Goal: Check status: Check status

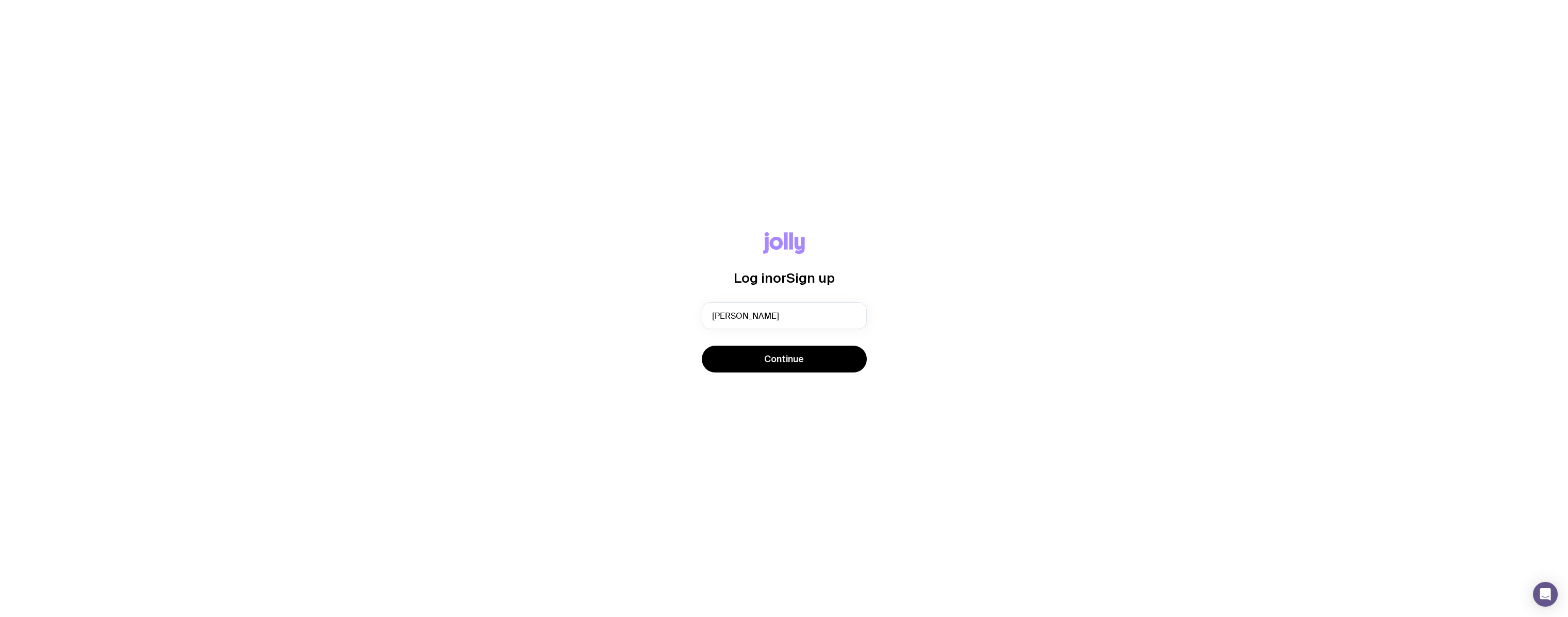
type input "[PERSON_NAME][EMAIL_ADDRESS][PERSON_NAME][DOMAIN_NAME]"
click at [793, 358] on span "Continue" at bounding box center [784, 359] width 40 height 12
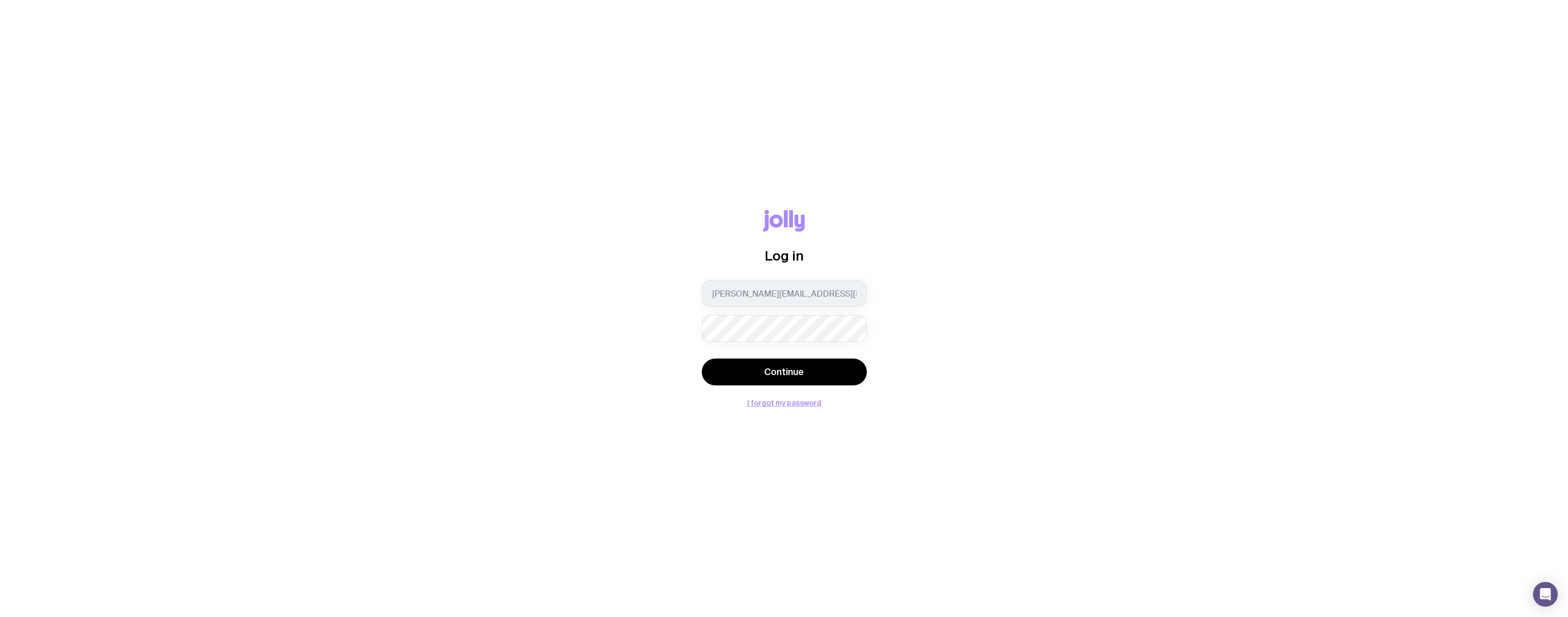
click at [702, 358] on button "Continue" at bounding box center [784, 372] width 165 height 27
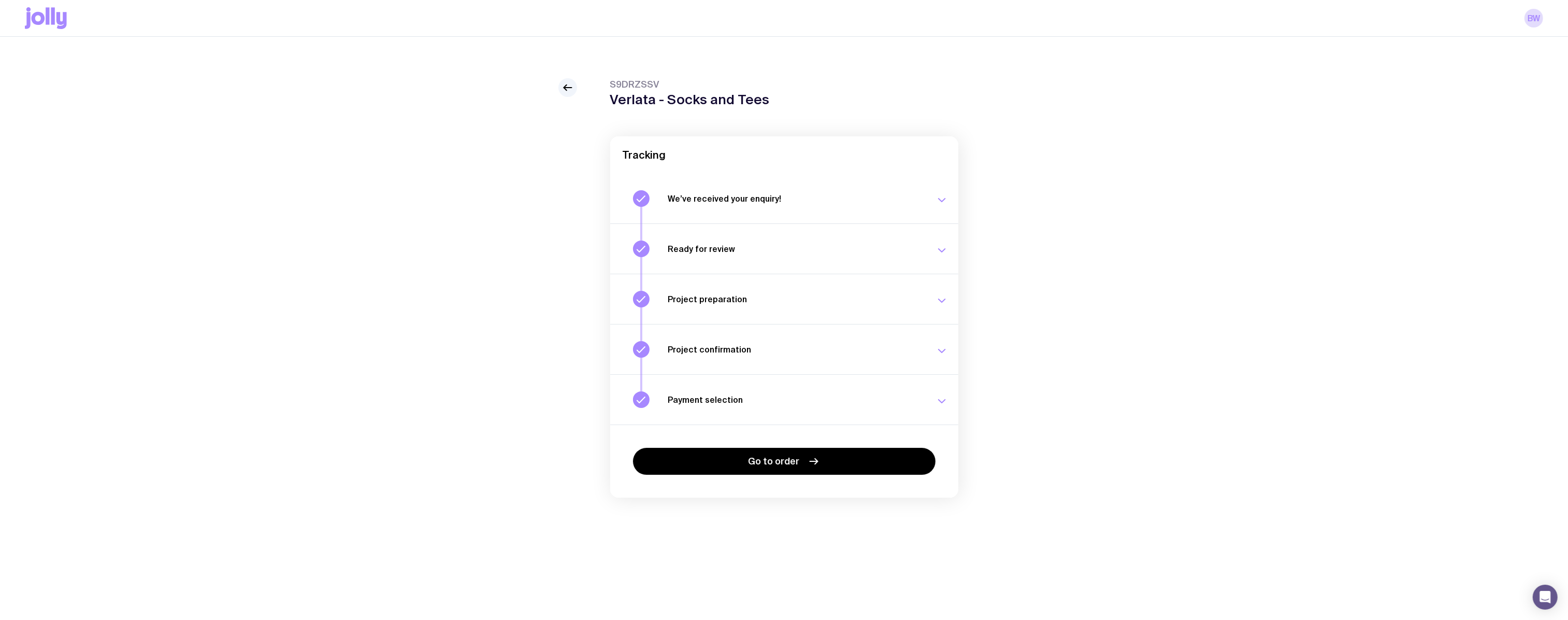
click at [765, 194] on h3 "We’ve received your enquiry!" at bounding box center [795, 199] width 255 height 10
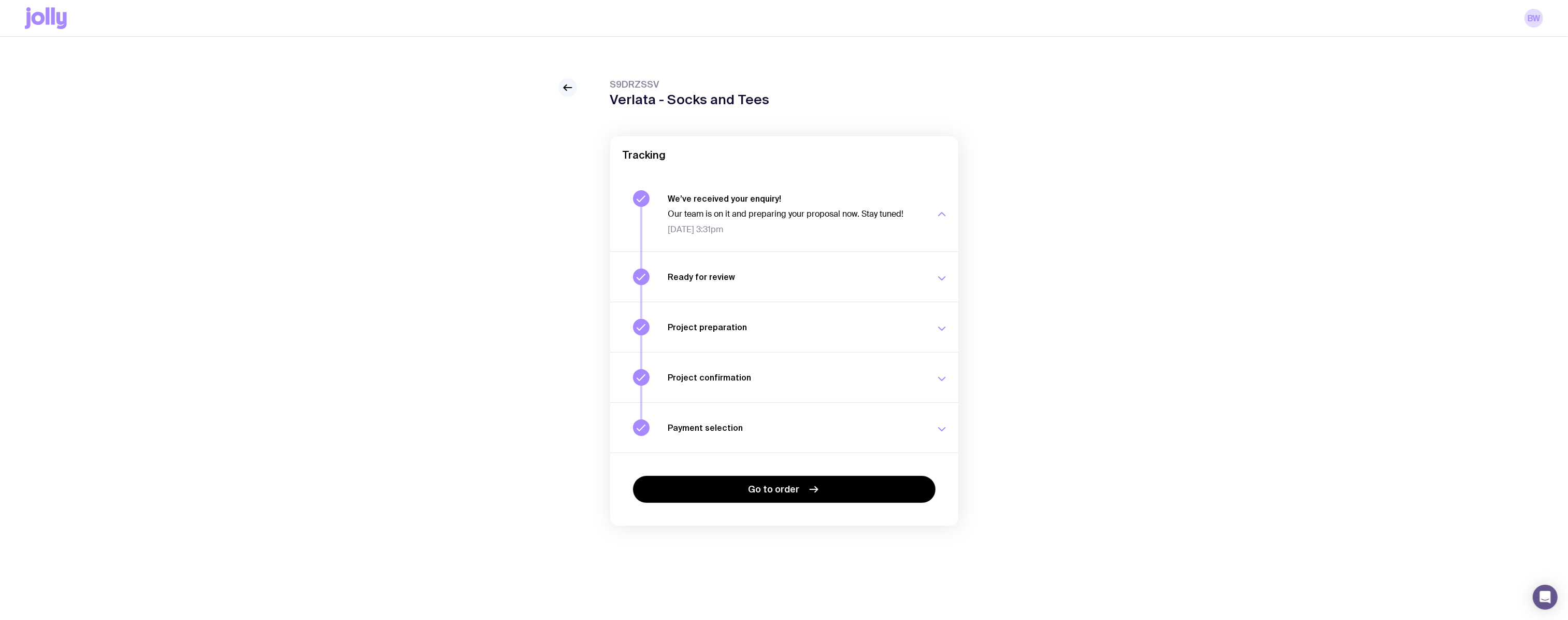
click at [562, 92] on icon at bounding box center [567, 88] width 13 height 13
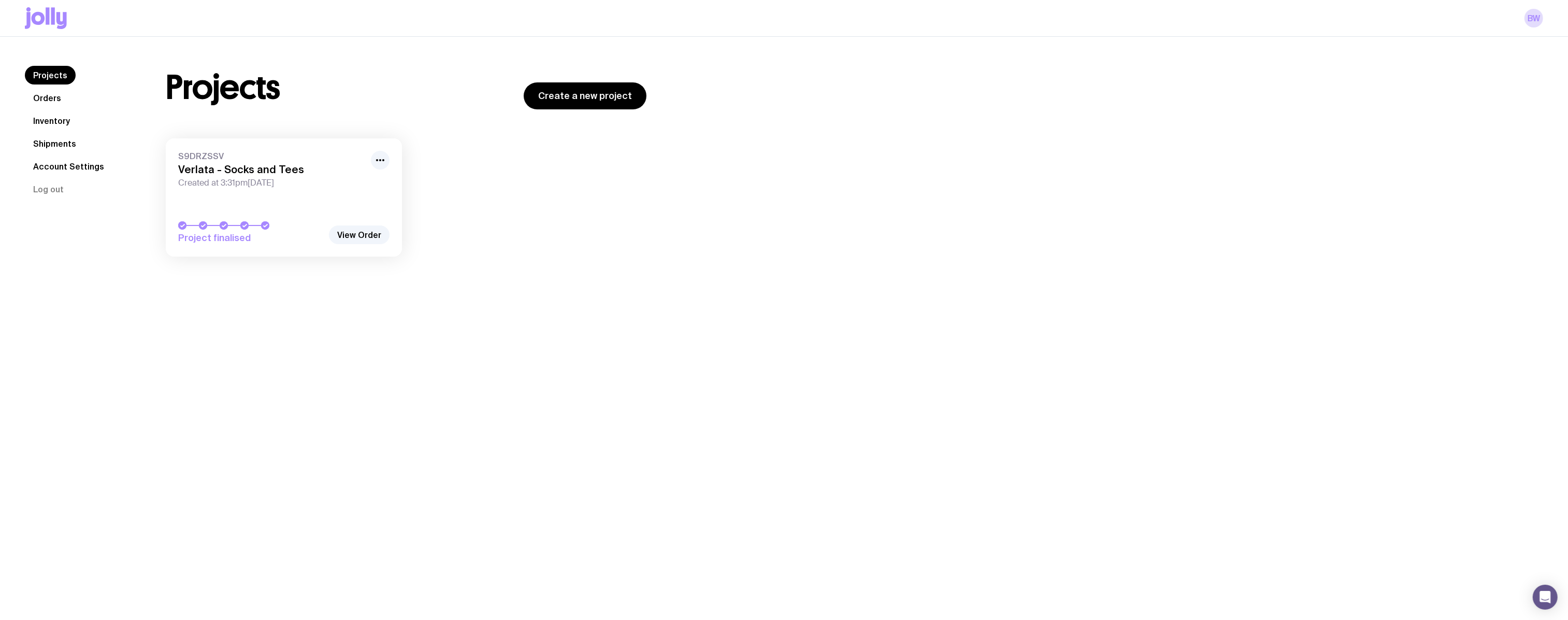
click at [60, 96] on link "Orders" at bounding box center [47, 97] width 45 height 18
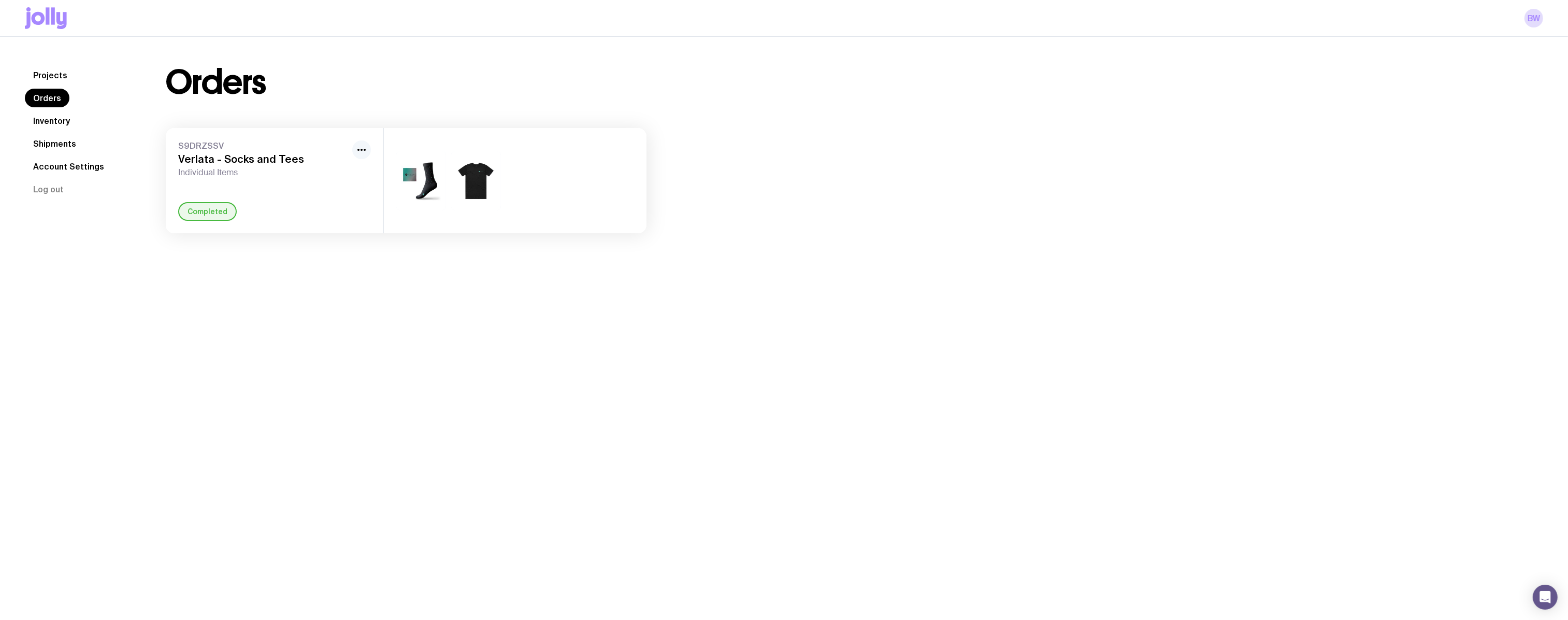
click at [363, 147] on icon "button" at bounding box center [361, 149] width 13 height 13
click at [528, 208] on div at bounding box center [515, 180] width 263 height 105
click at [436, 177] on img at bounding box center [422, 180] width 50 height 60
drag, startPoint x: 436, startPoint y: 177, endPoint x: 408, endPoint y: 183, distance: 28.6
click at [431, 177] on img at bounding box center [422, 180] width 50 height 60
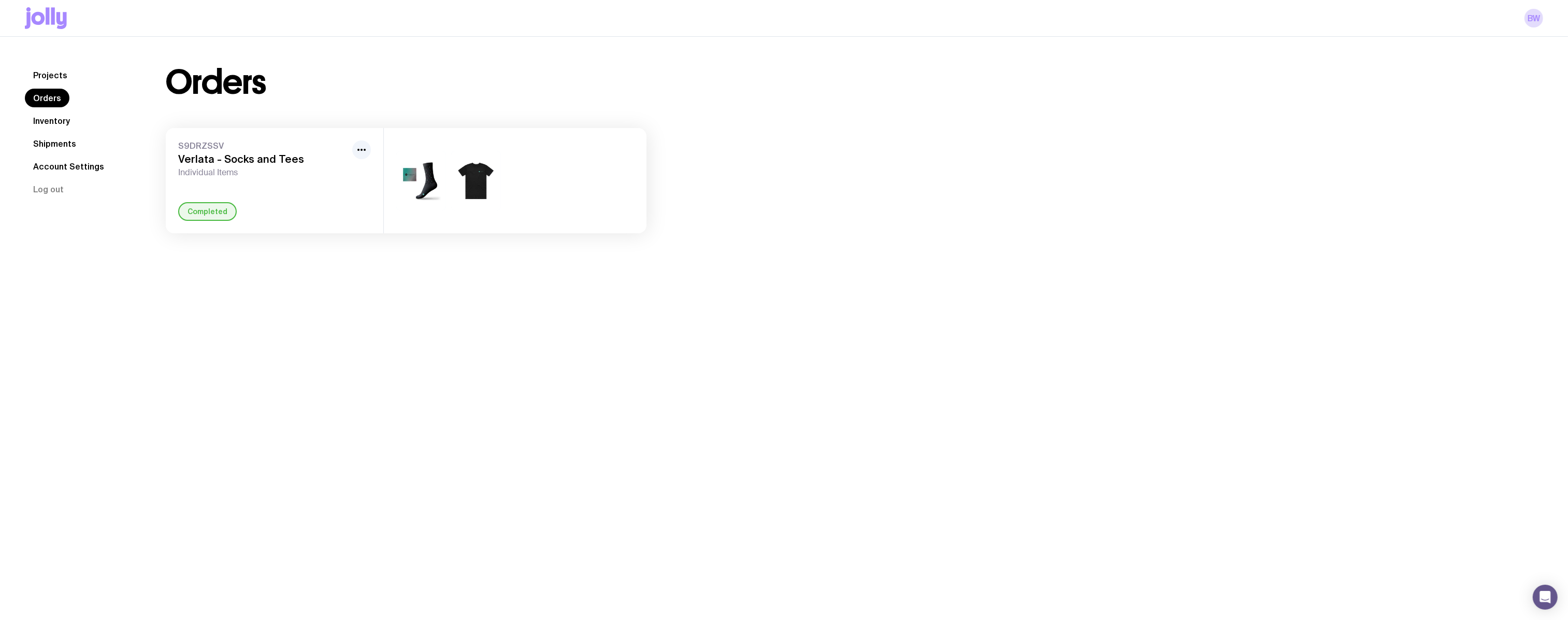
click at [219, 213] on div "Completed" at bounding box center [207, 211] width 59 height 18
click at [51, 119] on link "Inventory" at bounding box center [52, 120] width 54 height 18
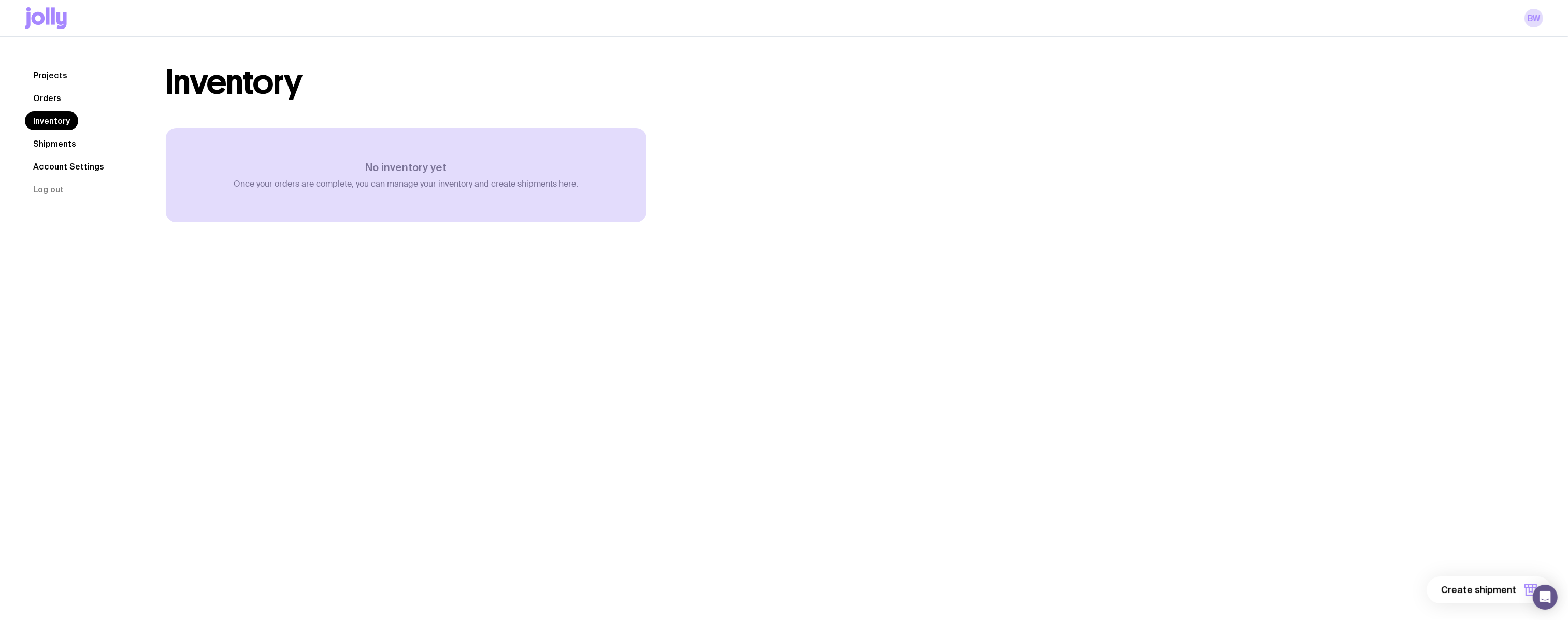
drag, startPoint x: 397, startPoint y: 223, endPoint x: 4, endPoint y: 147, distance: 400.3
click at [394, 223] on div "No inventory yet Once your orders are complete, you can manage your inventory a…" at bounding box center [405, 196] width 480 height 135
click at [71, 146] on link "Shipments" at bounding box center [54, 143] width 60 height 18
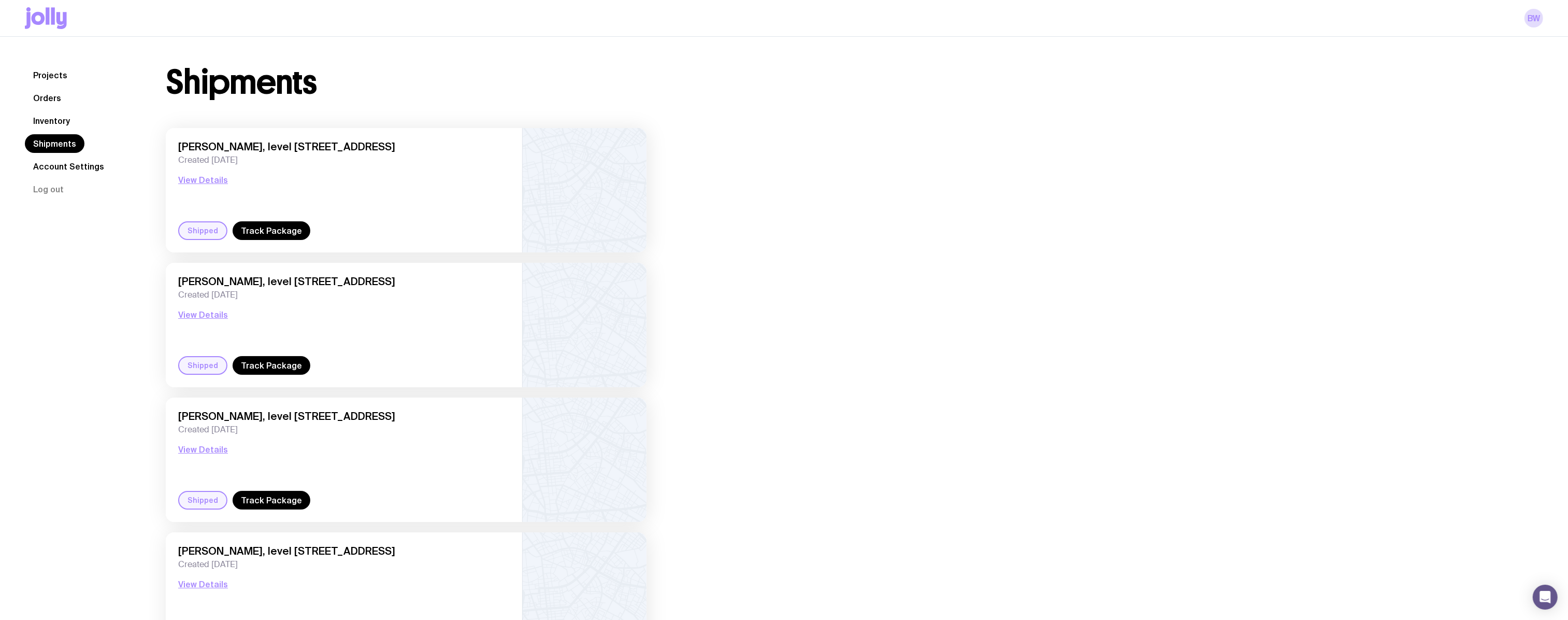
click at [52, 74] on link "Projects" at bounding box center [50, 74] width 51 height 18
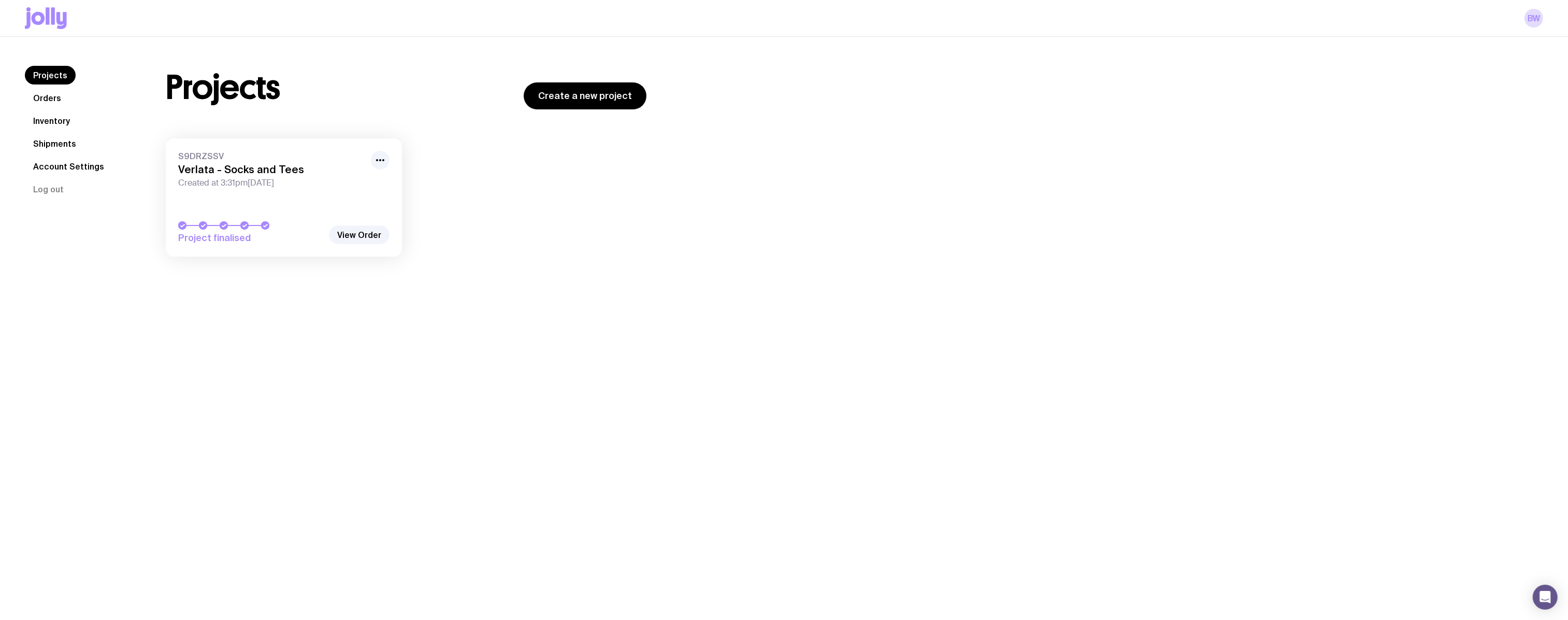
click at [244, 175] on h3 "Verlata - Socks and Tees" at bounding box center [271, 169] width 186 height 13
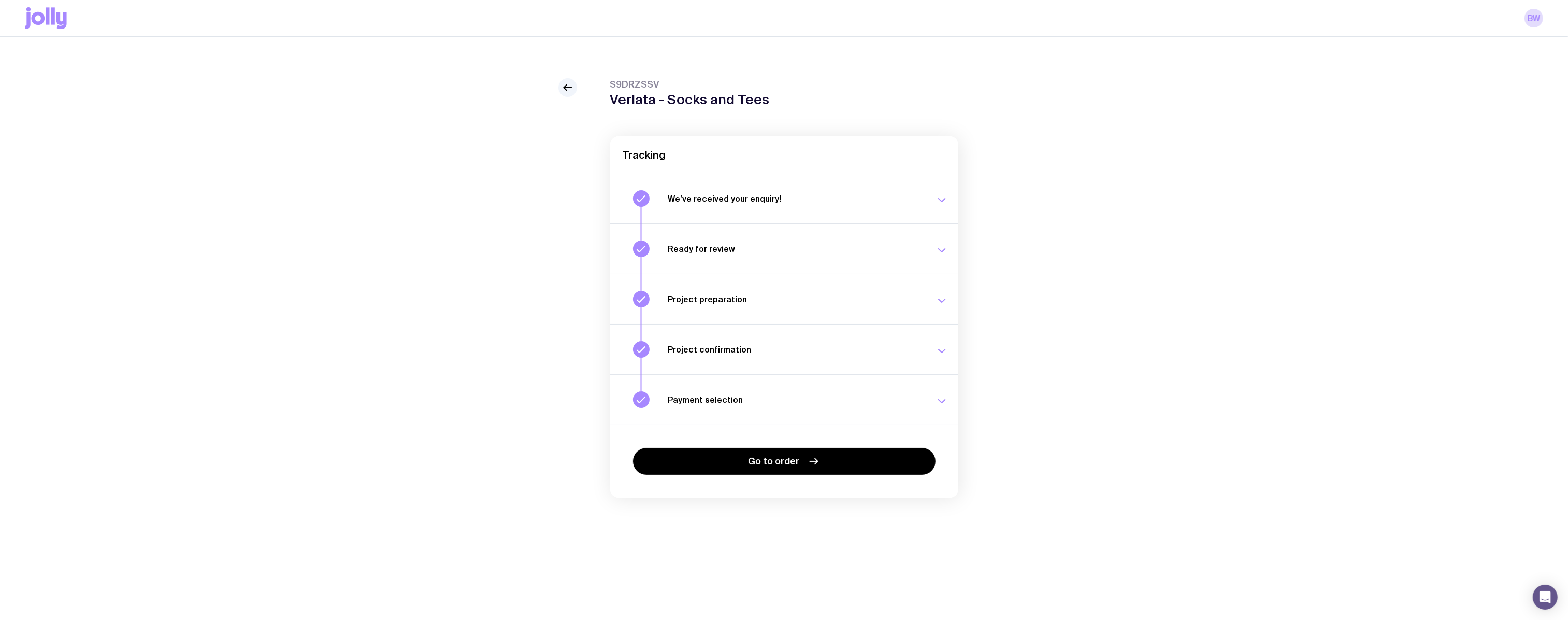
drag, startPoint x: 828, startPoint y: 210, endPoint x: 826, endPoint y: 242, distance: 32.1
click at [829, 223] on button "We’ve received your enquiry! Our team is on it and preparing your proposal now.…" at bounding box center [784, 248] width 348 height 50
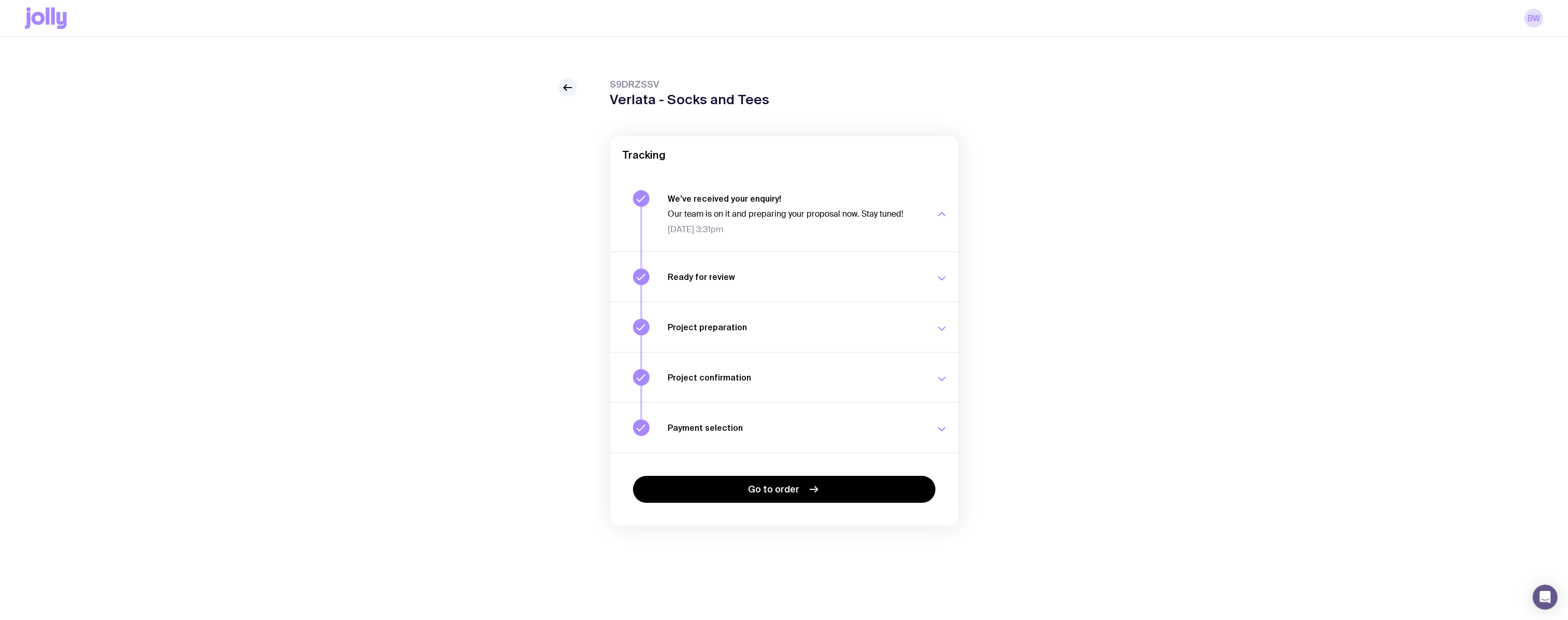
drag, startPoint x: 835, startPoint y: 274, endPoint x: 846, endPoint y: 293, distance: 22.0
click at [837, 275] on h3 "Ready for review" at bounding box center [795, 277] width 255 height 10
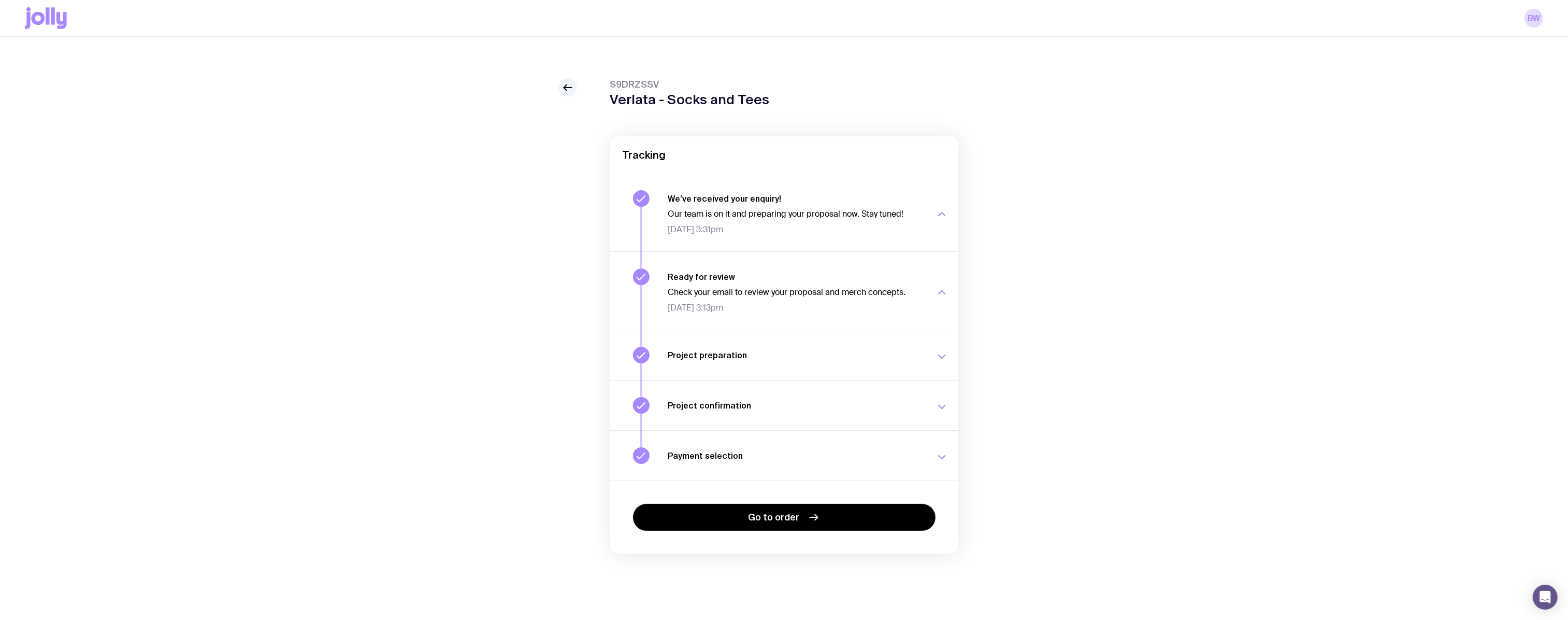
drag, startPoint x: 844, startPoint y: 351, endPoint x: 849, endPoint y: 395, distance: 44.3
click at [844, 353] on h3 "Project preparation" at bounding box center [795, 355] width 255 height 10
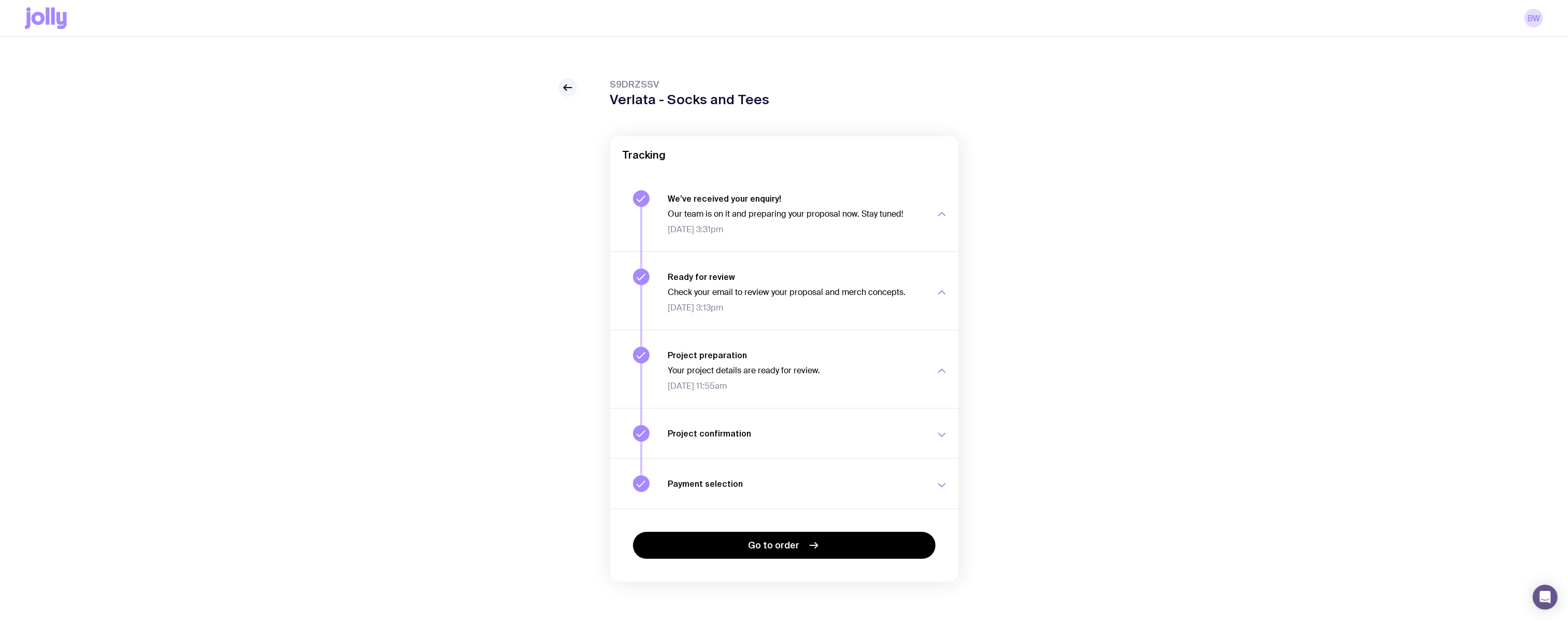
click at [859, 440] on div "Project confirmation Your project details have been confirmed. [DATE] 11:57am" at bounding box center [808, 433] width 280 height 17
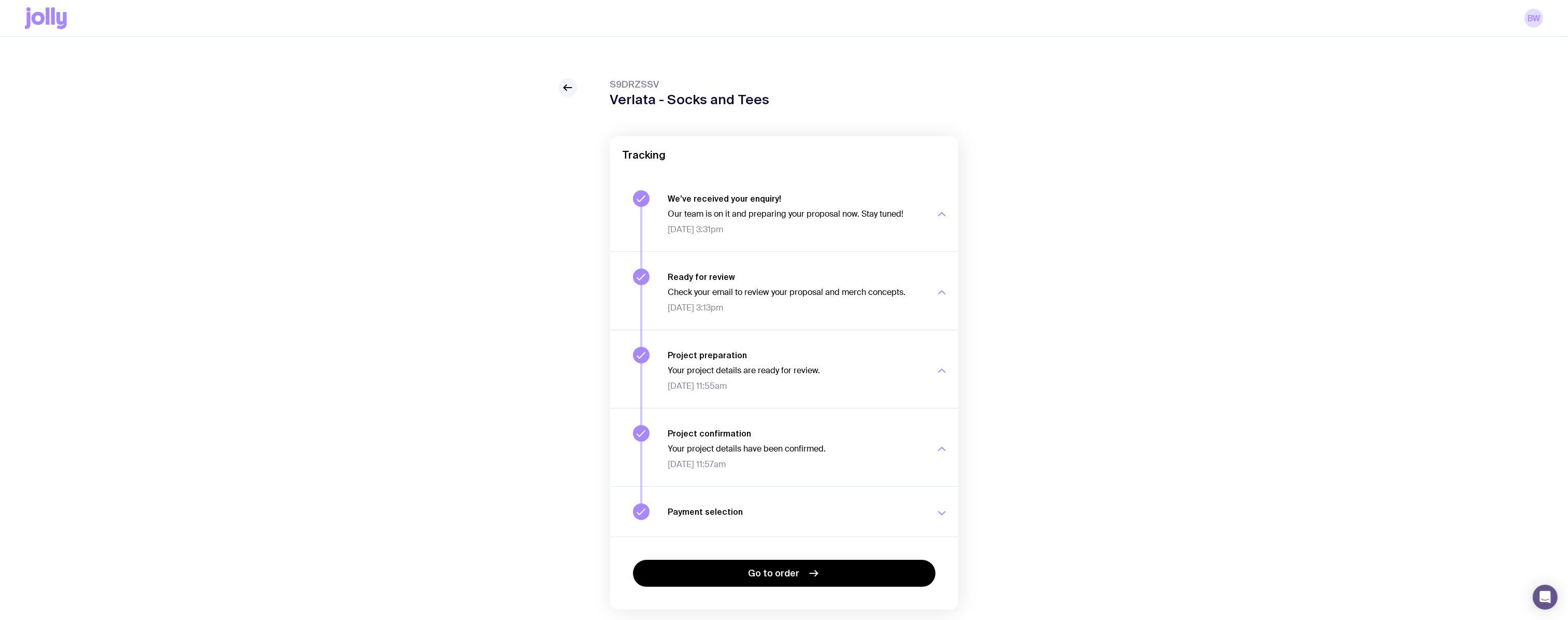
click at [737, 251] on button "We’ve received your enquiry! Our team is on it and preparing your proposal now.…" at bounding box center [784, 290] width 348 height 78
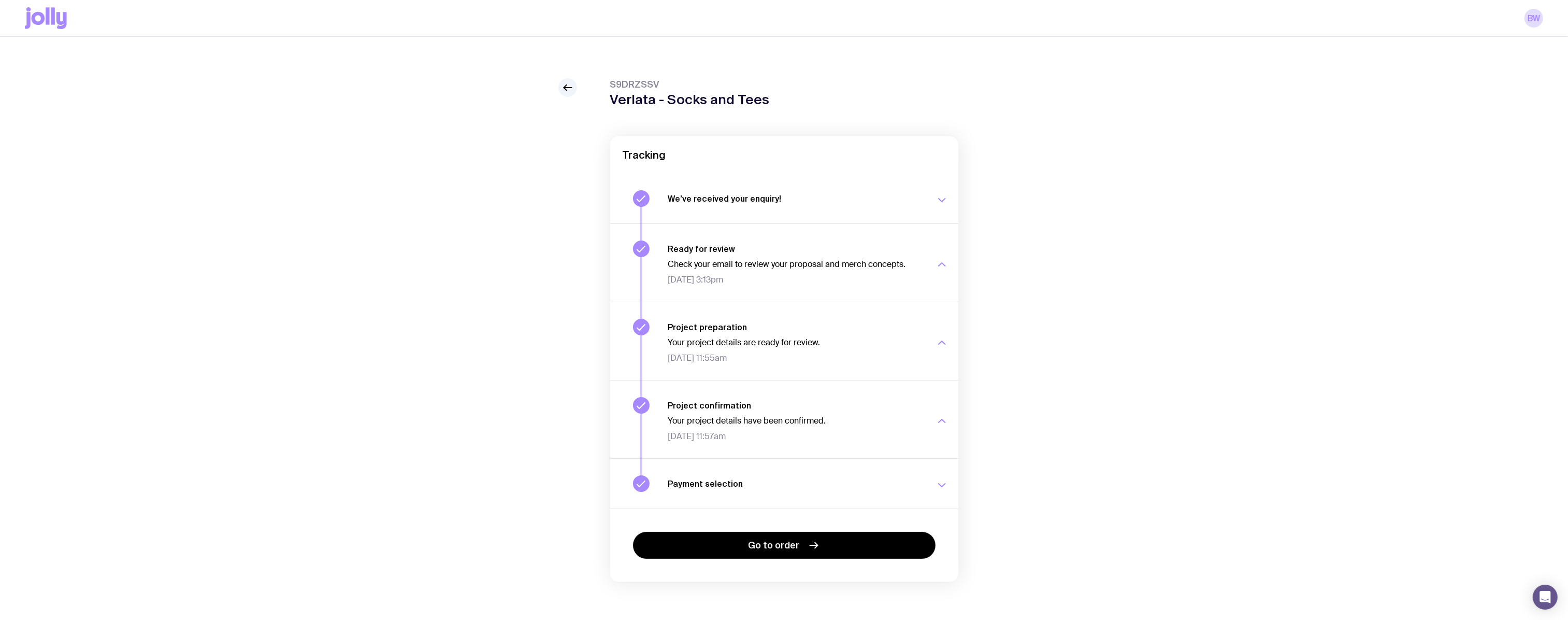
click at [745, 223] on button "We’ve received your enquiry! Our team is on it and preparing your proposal now.…" at bounding box center [784, 262] width 348 height 78
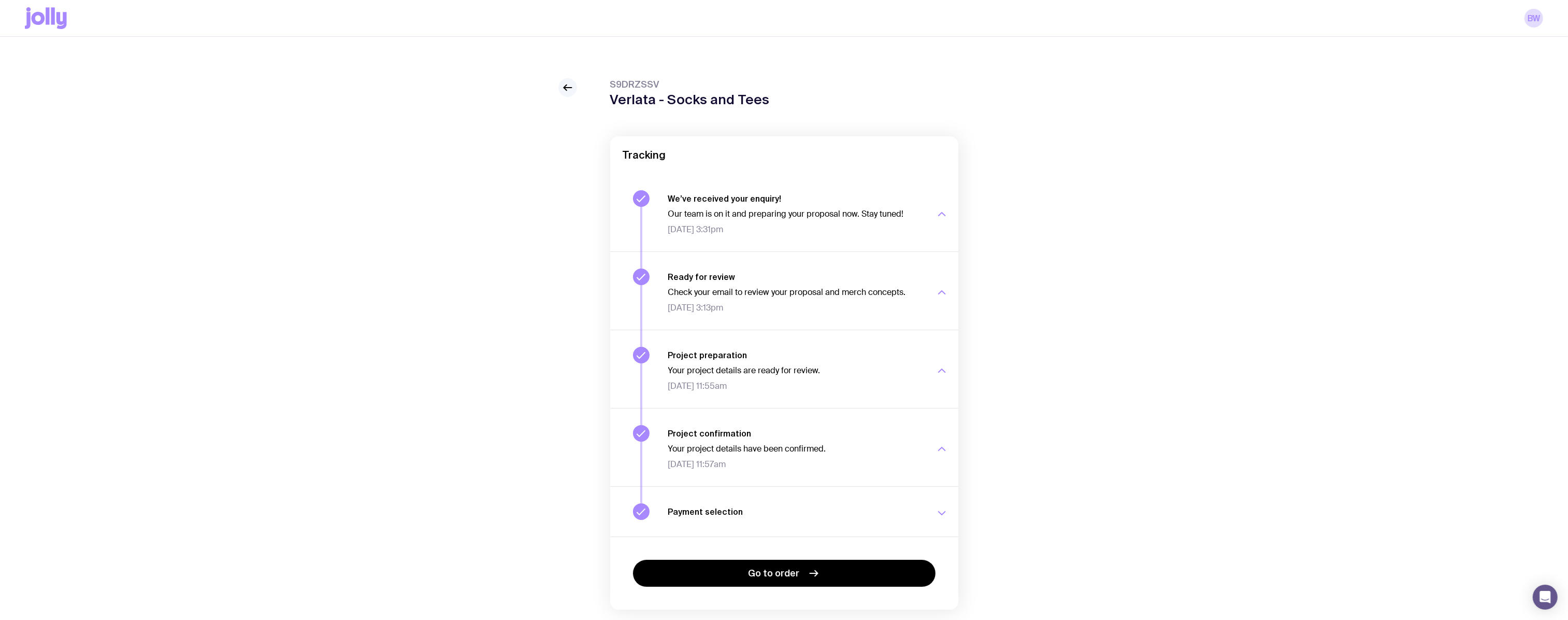
click at [570, 94] on icon at bounding box center [567, 88] width 13 height 13
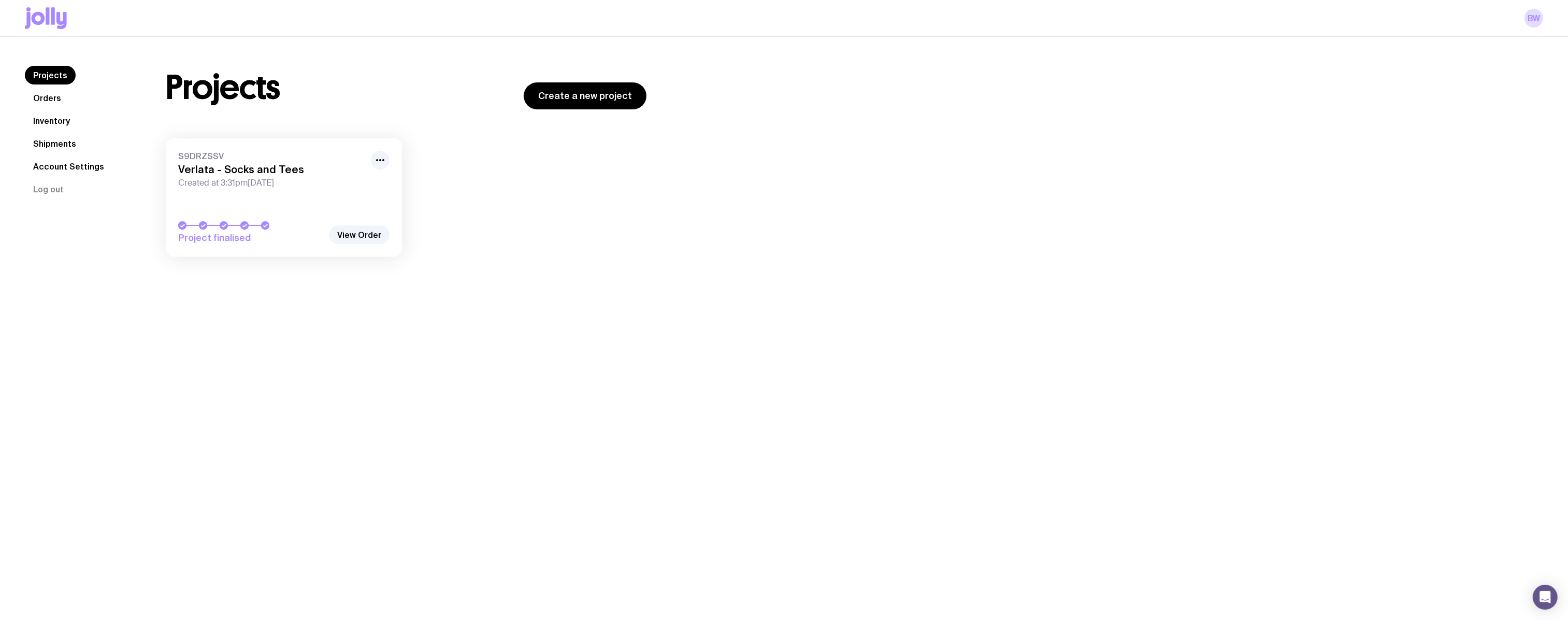
click at [52, 99] on link "Orders" at bounding box center [47, 97] width 45 height 18
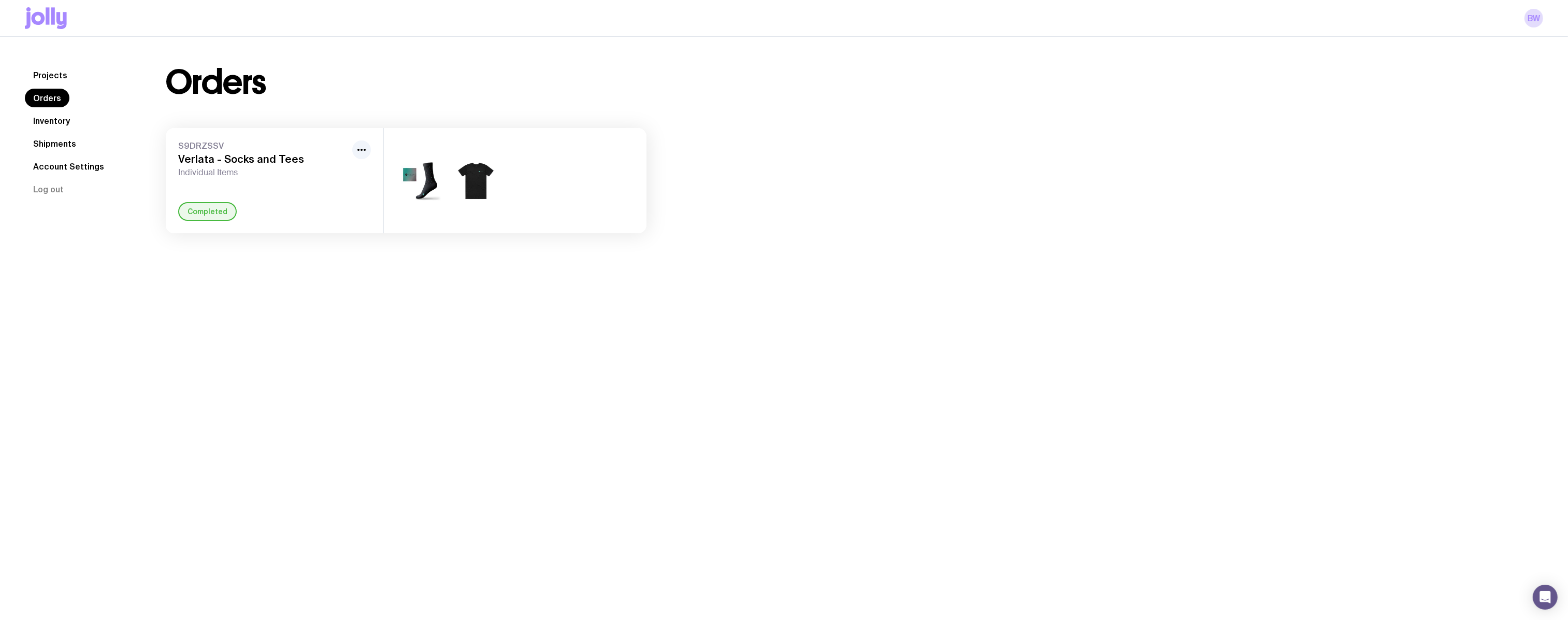
click at [46, 120] on link "Inventory" at bounding box center [52, 120] width 54 height 18
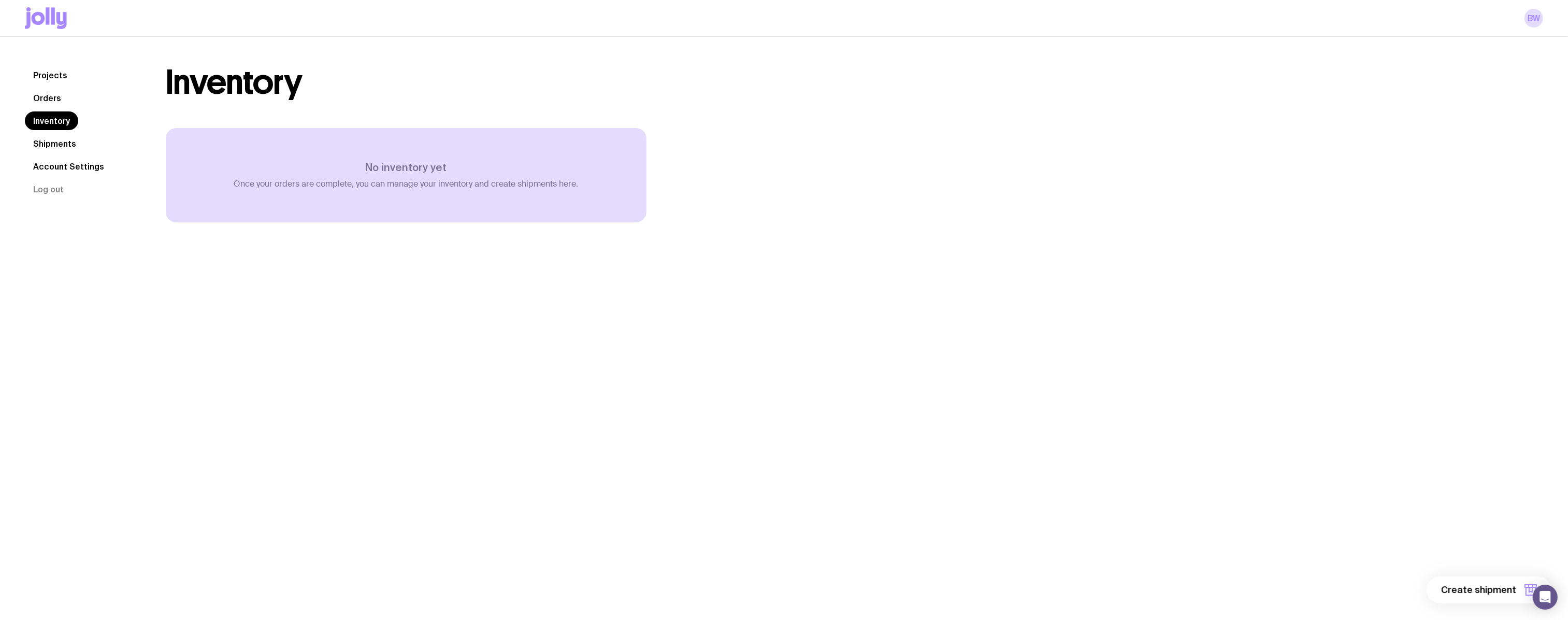
click at [54, 149] on link "Shipments" at bounding box center [54, 143] width 60 height 18
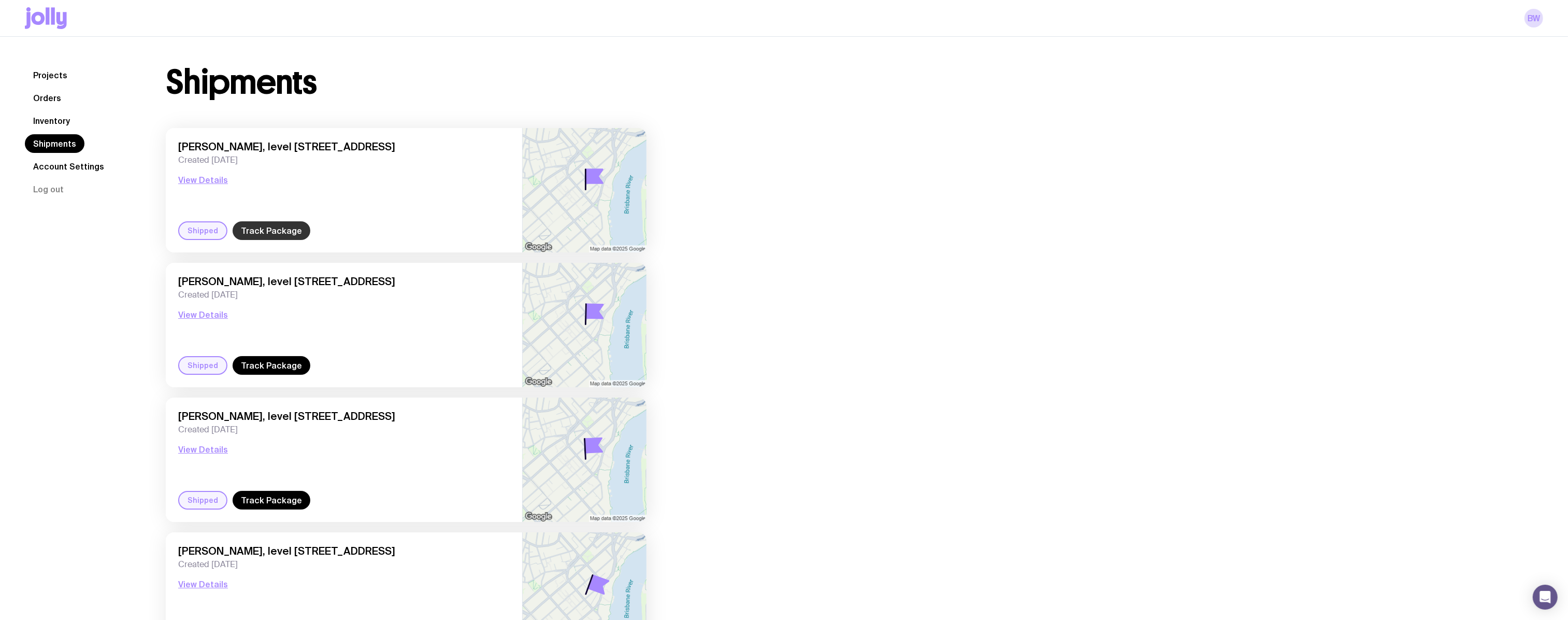
click at [269, 228] on link "Track Package" at bounding box center [272, 230] width 78 height 18
click at [203, 181] on button "View Details" at bounding box center [203, 180] width 50 height 13
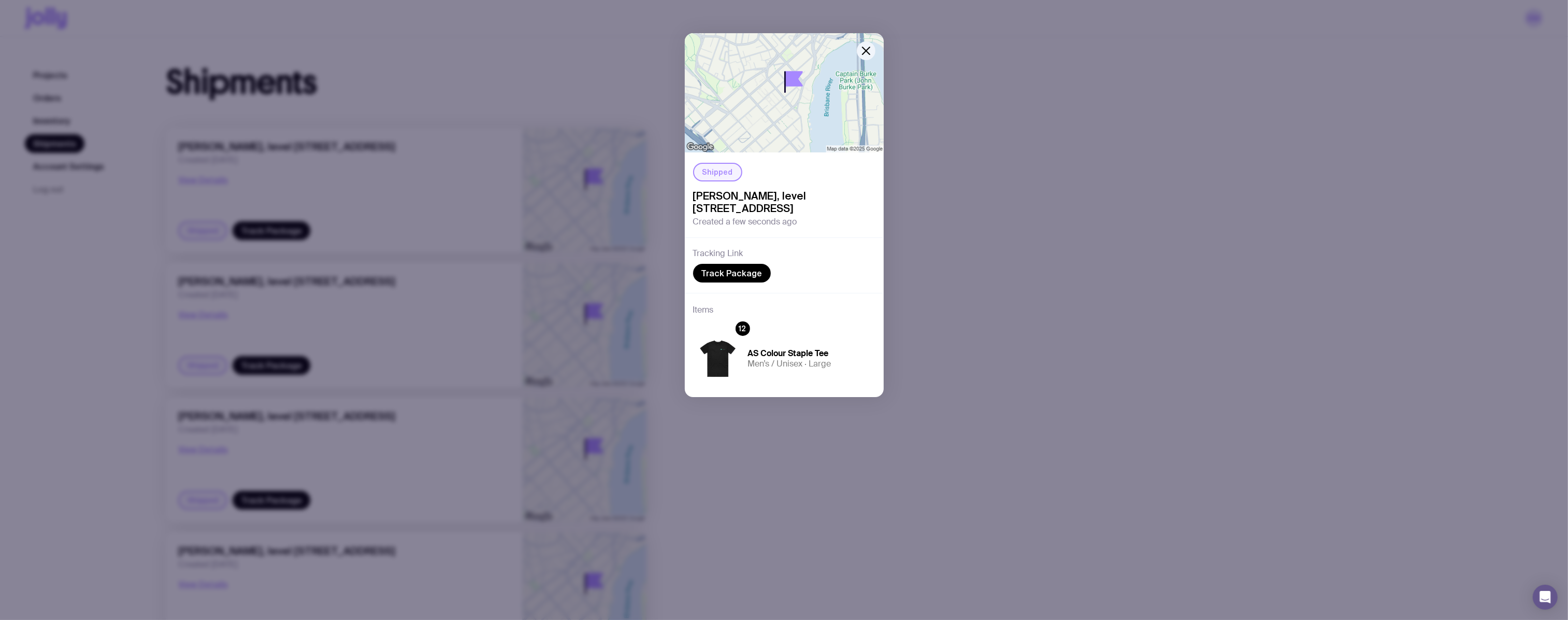
click at [218, 337] on div "Shipped [PERSON_NAME], level [STREET_ADDRESS] Created a few seconds ago Trackin…" at bounding box center [784, 310] width 1568 height 620
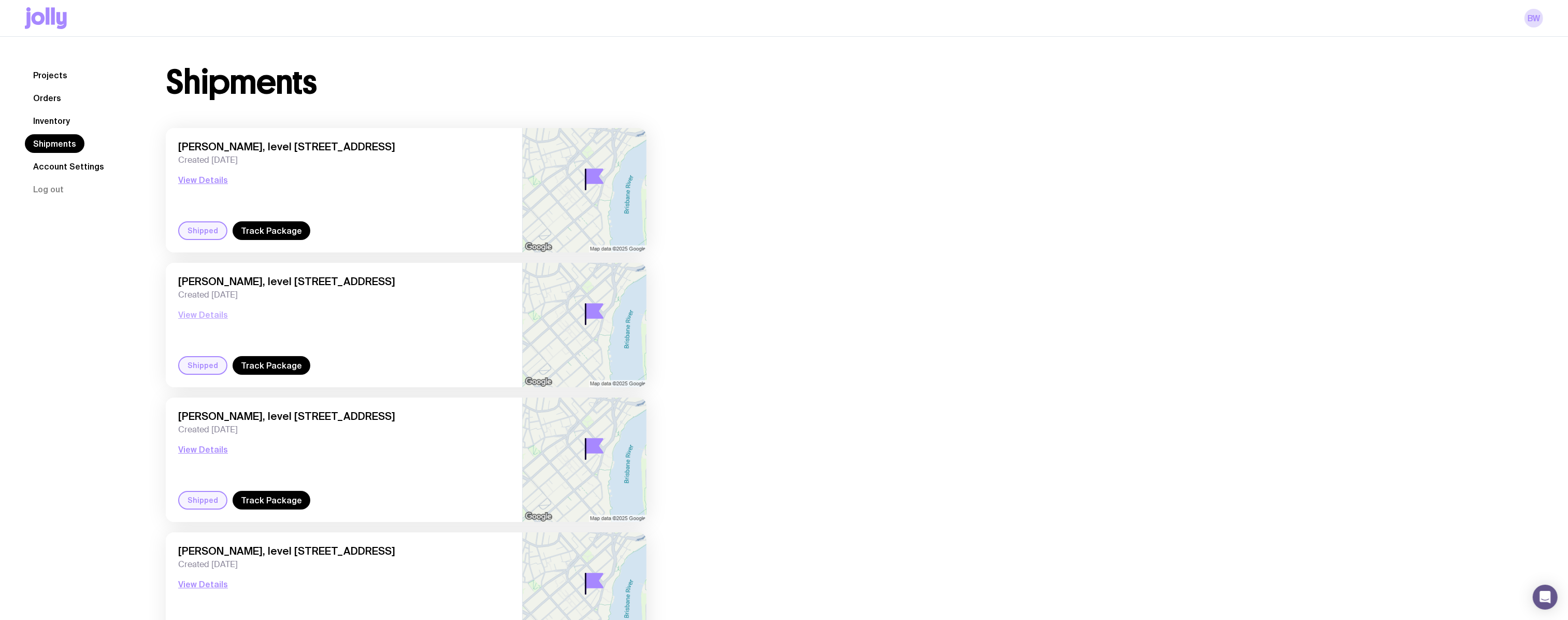
click at [213, 316] on button "View Details" at bounding box center [203, 314] width 50 height 13
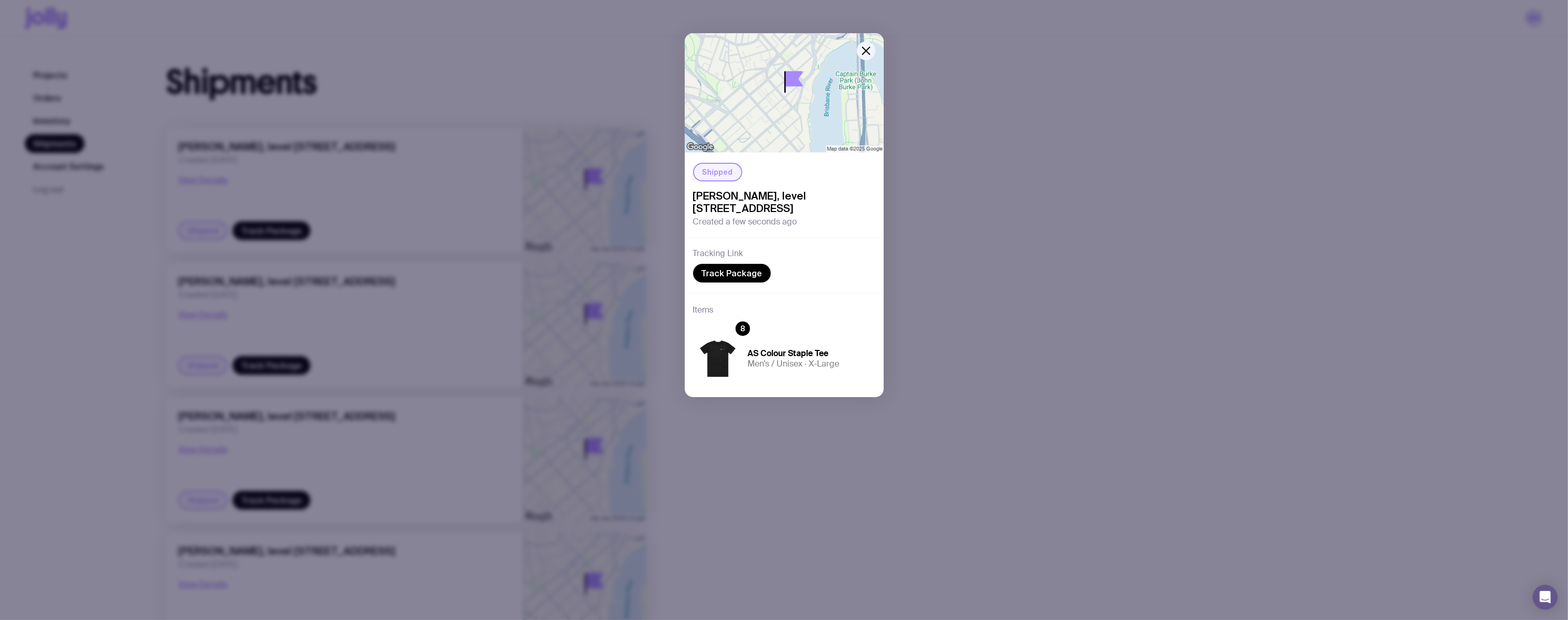
click at [307, 321] on div "Shipped [PERSON_NAME], level [STREET_ADDRESS] Created a few seconds ago Trackin…" at bounding box center [784, 310] width 1568 height 620
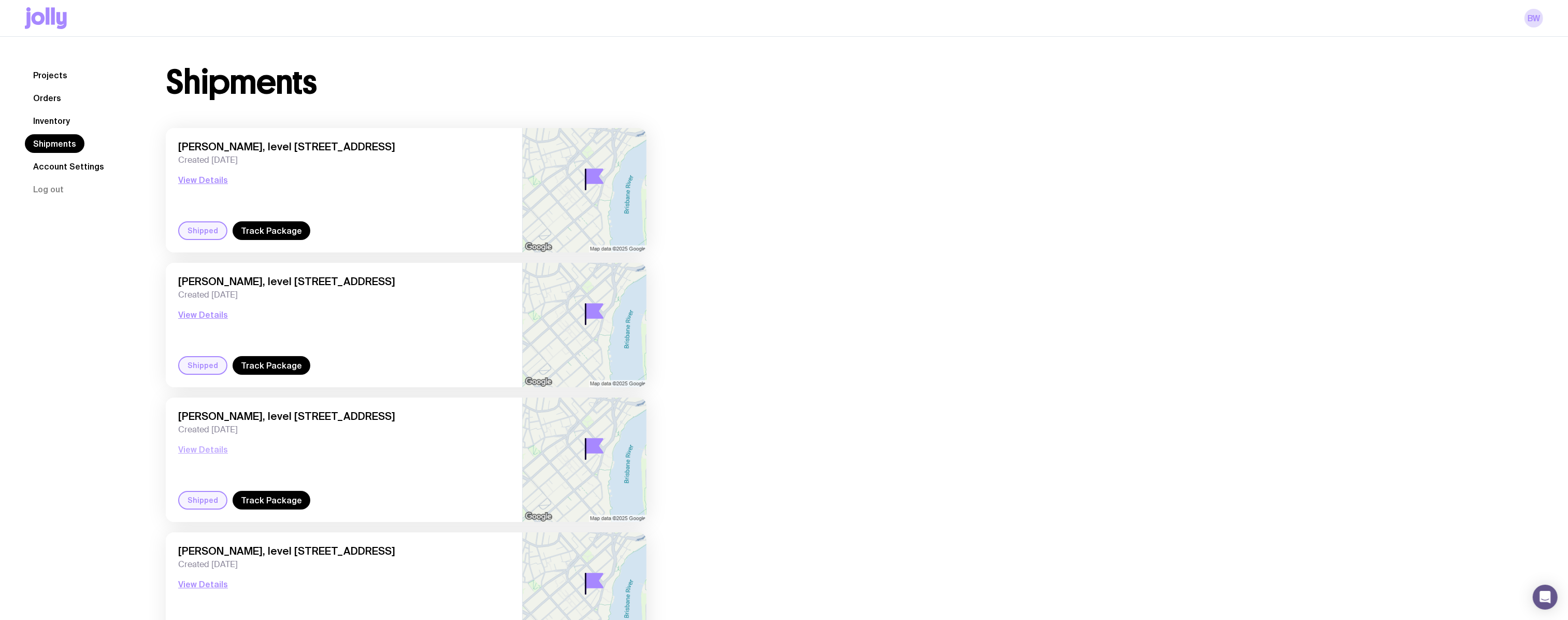
click at [213, 448] on button "View Details" at bounding box center [203, 449] width 50 height 13
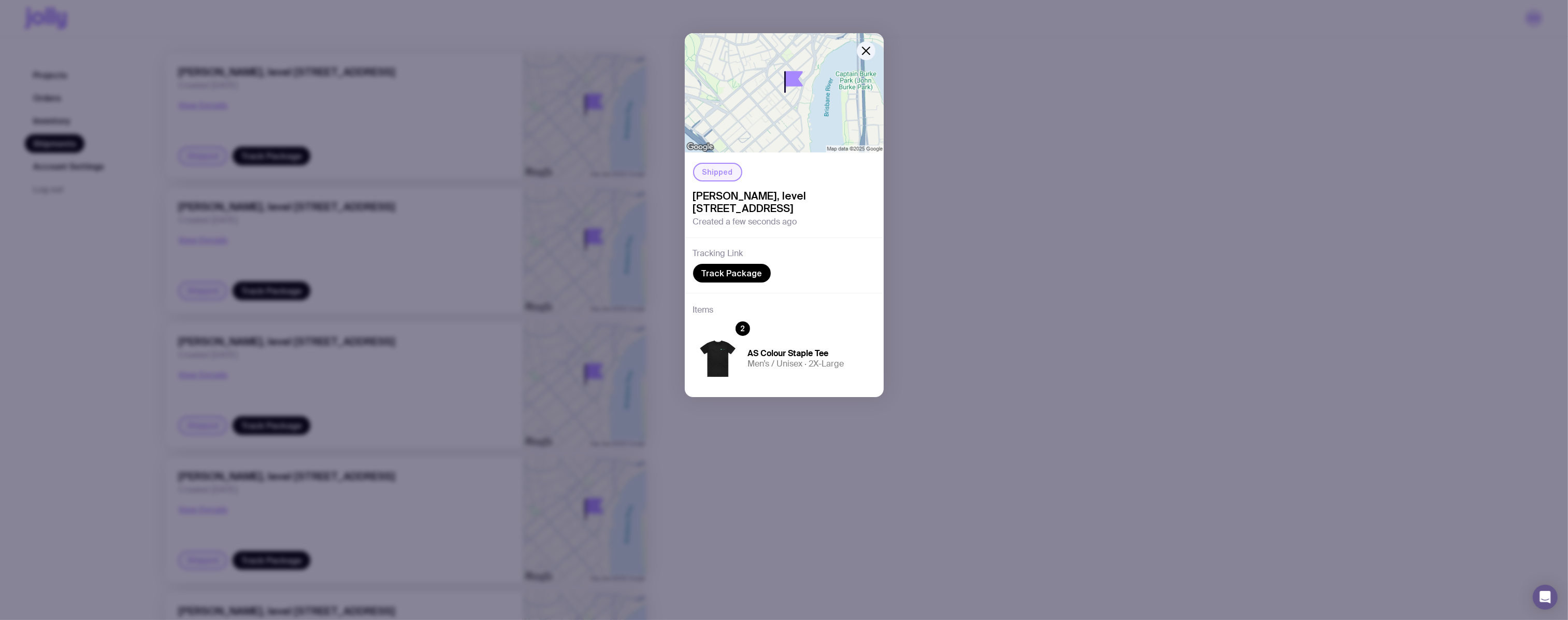
scroll to position [94, 0]
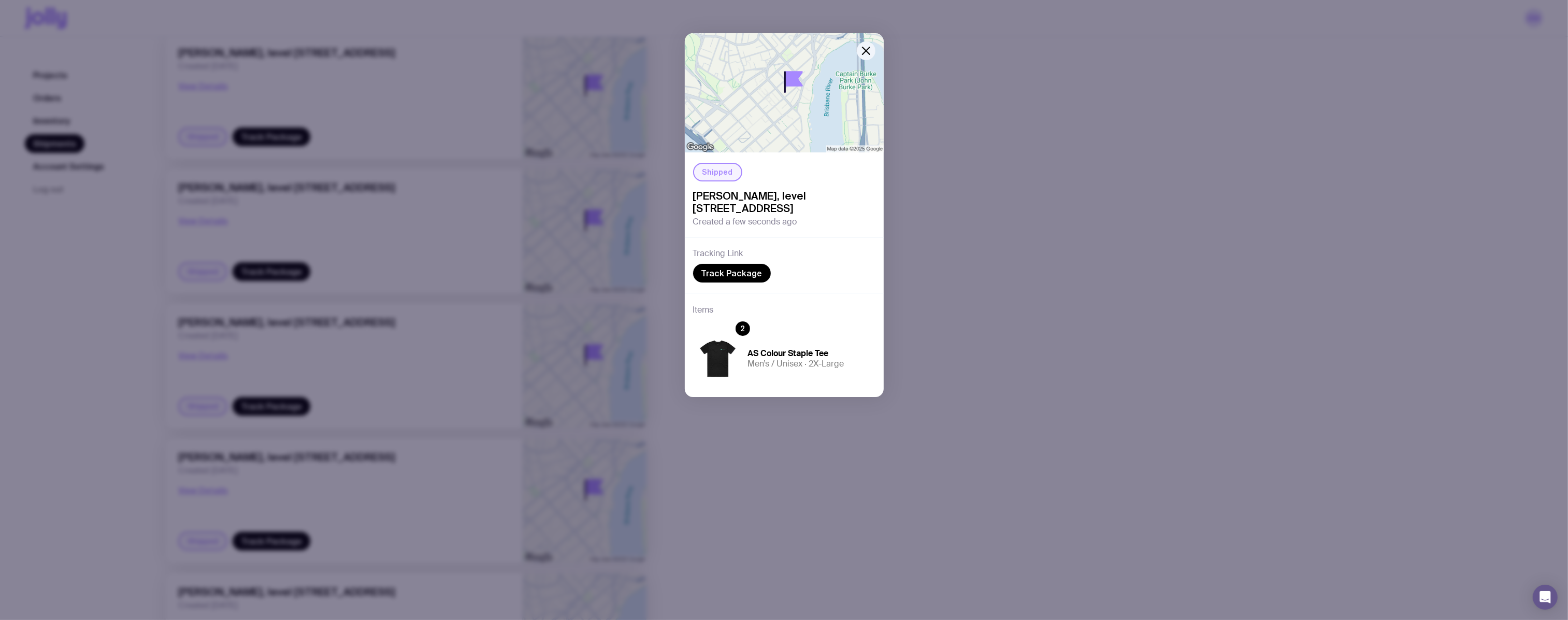
click at [356, 439] on div "Shipped [PERSON_NAME], level [STREET_ADDRESS] Created a few seconds ago Trackin…" at bounding box center [784, 310] width 1568 height 620
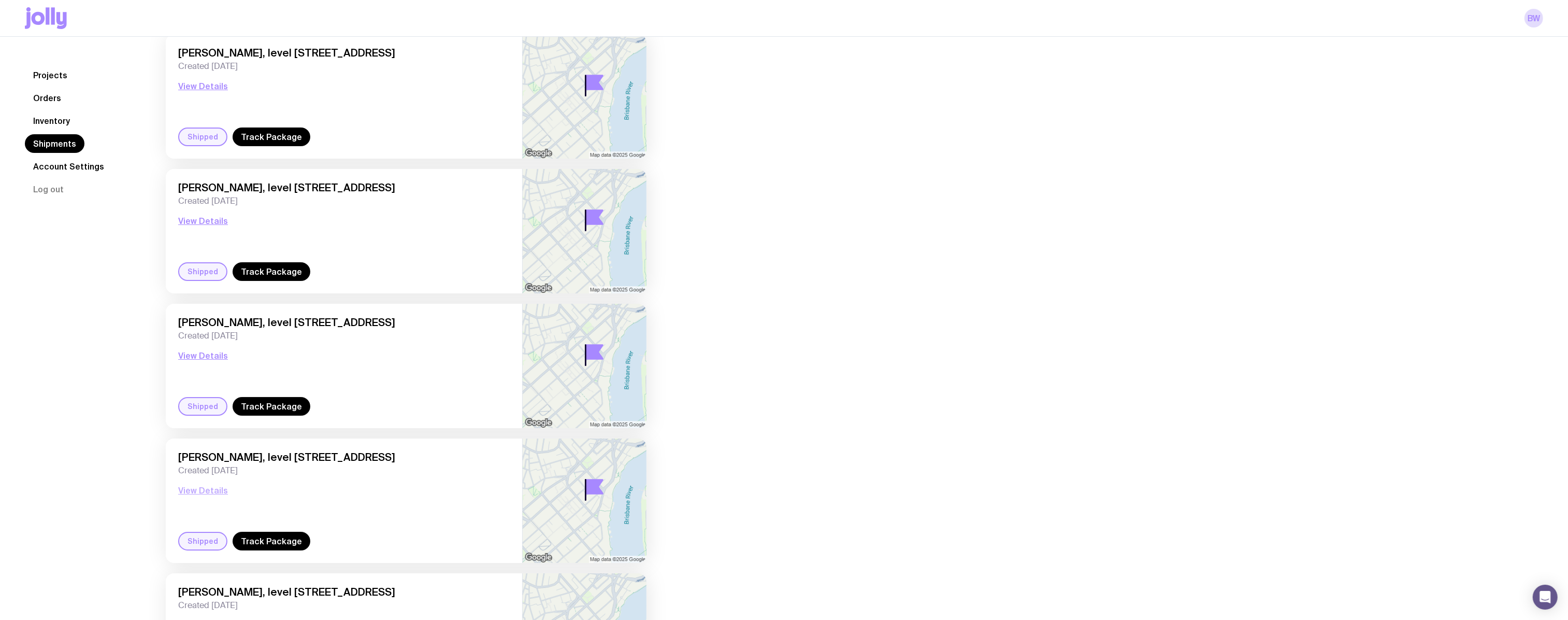
click at [201, 487] on button "View Details" at bounding box center [203, 490] width 50 height 13
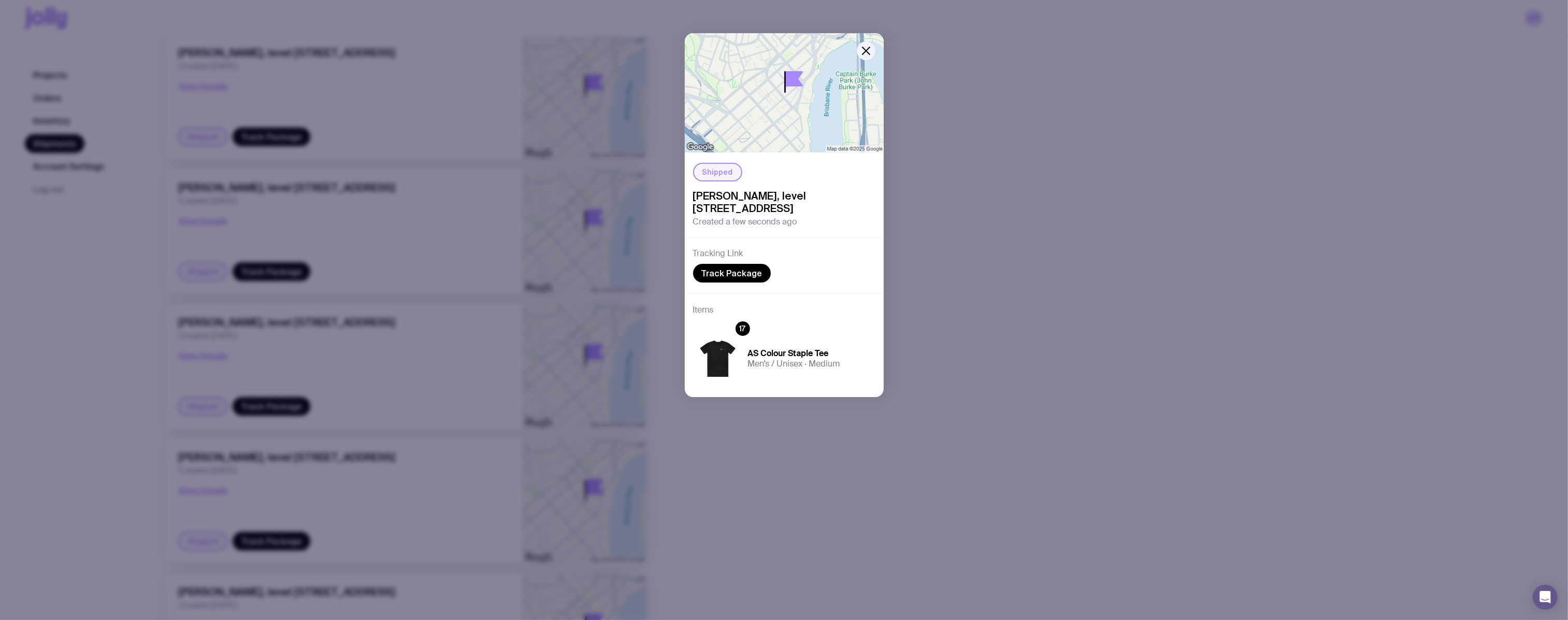
click at [422, 509] on div "Shipped [PERSON_NAME], level [STREET_ADDRESS] Created a few seconds ago Trackin…" at bounding box center [784, 310] width 1568 height 620
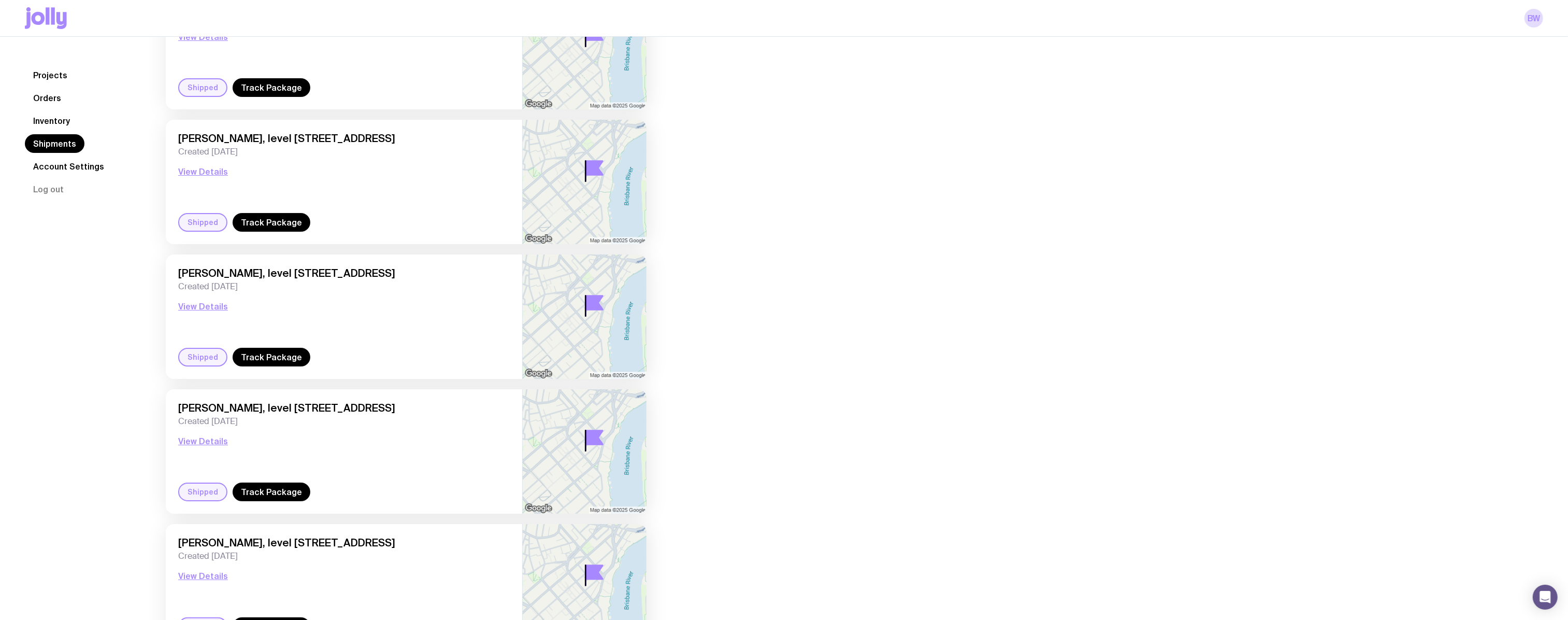
scroll to position [189, 0]
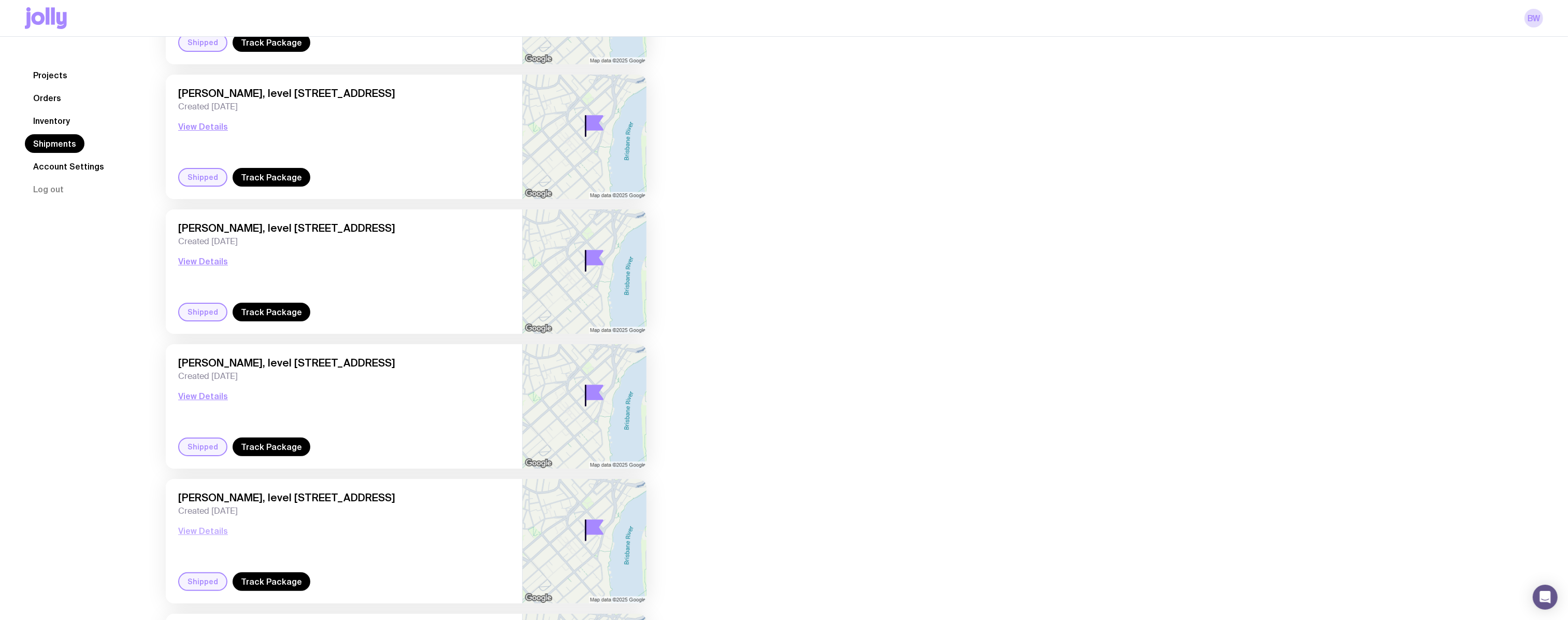
click at [218, 524] on button "View Details" at bounding box center [203, 530] width 50 height 13
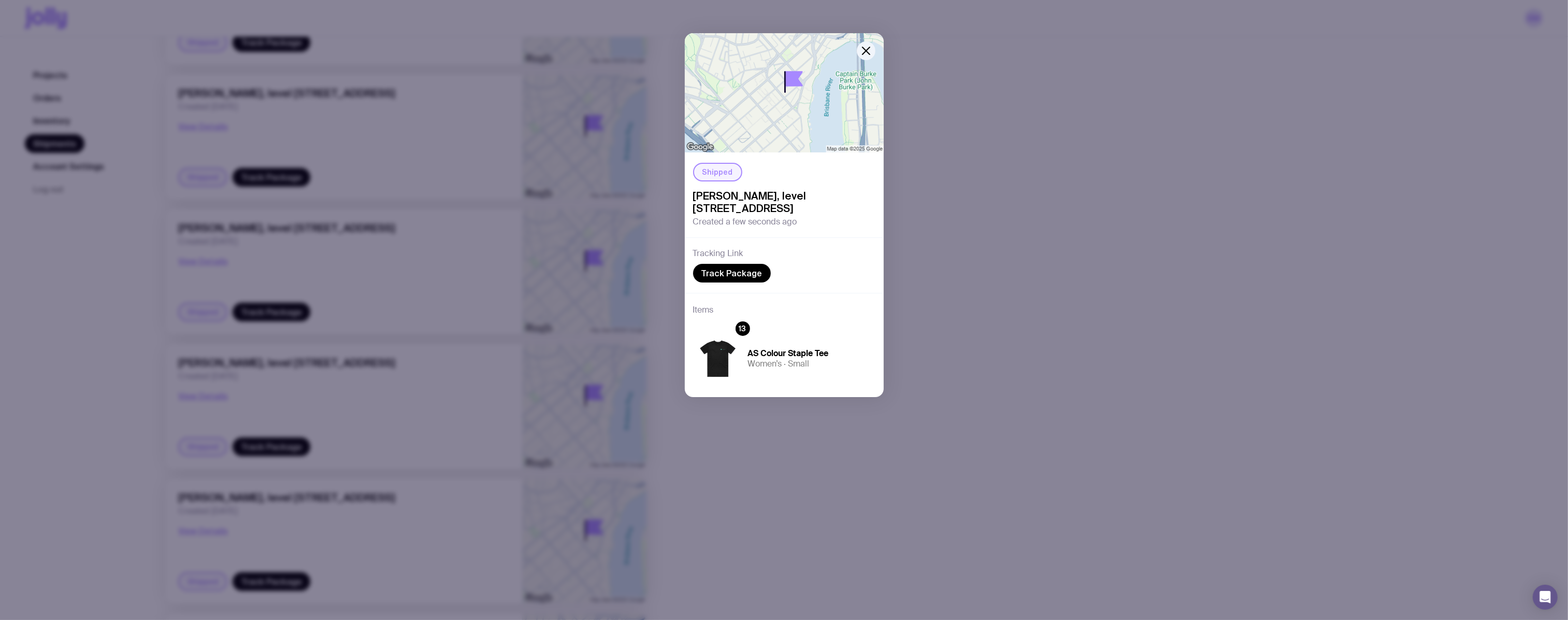
click at [391, 518] on div "Shipped [PERSON_NAME], level [STREET_ADDRESS] Created a few seconds ago Trackin…" at bounding box center [784, 310] width 1568 height 620
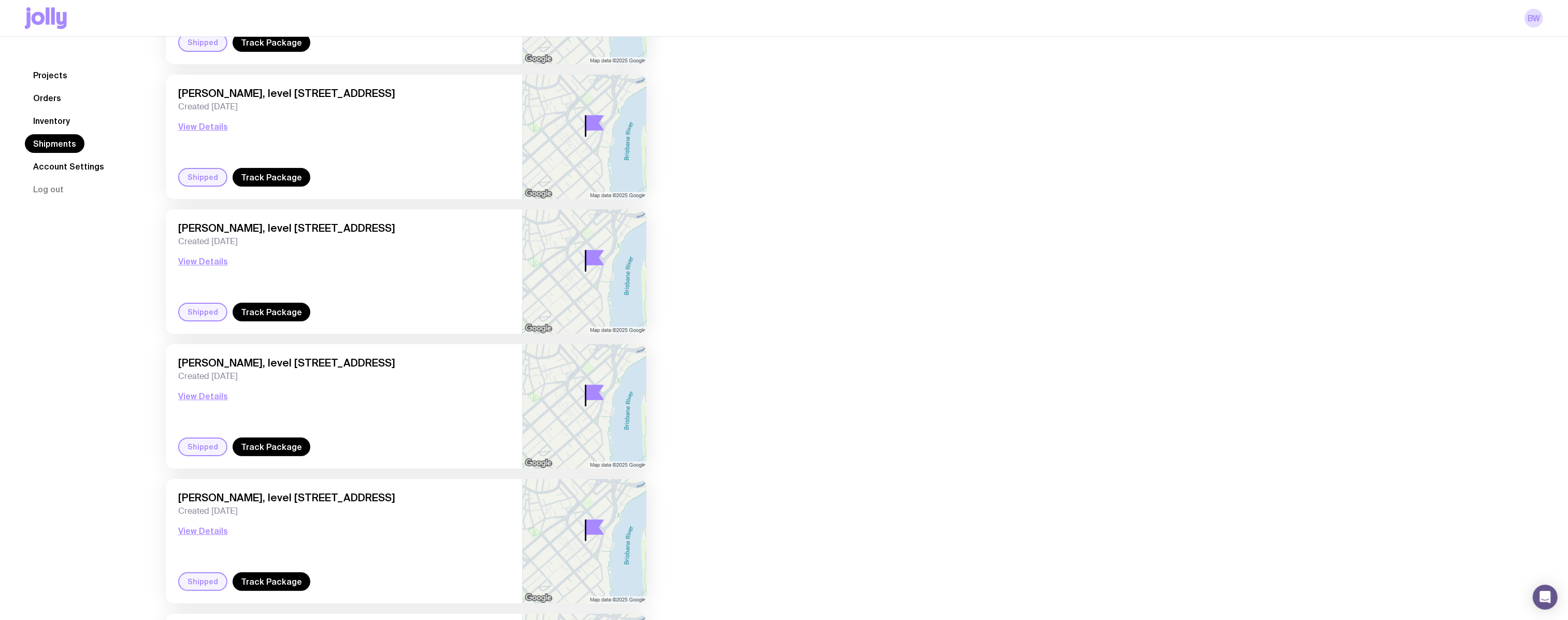
scroll to position [377, 0]
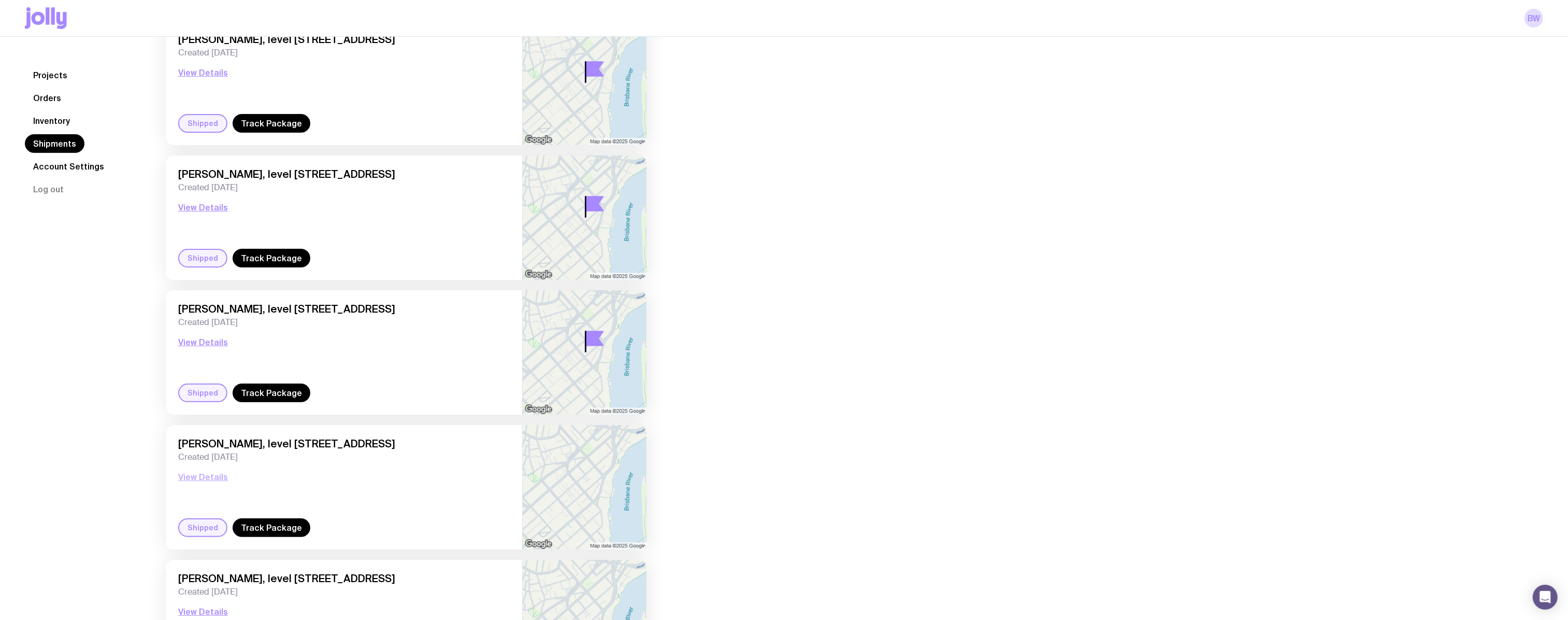
click at [207, 481] on button "View Details" at bounding box center [203, 476] width 50 height 13
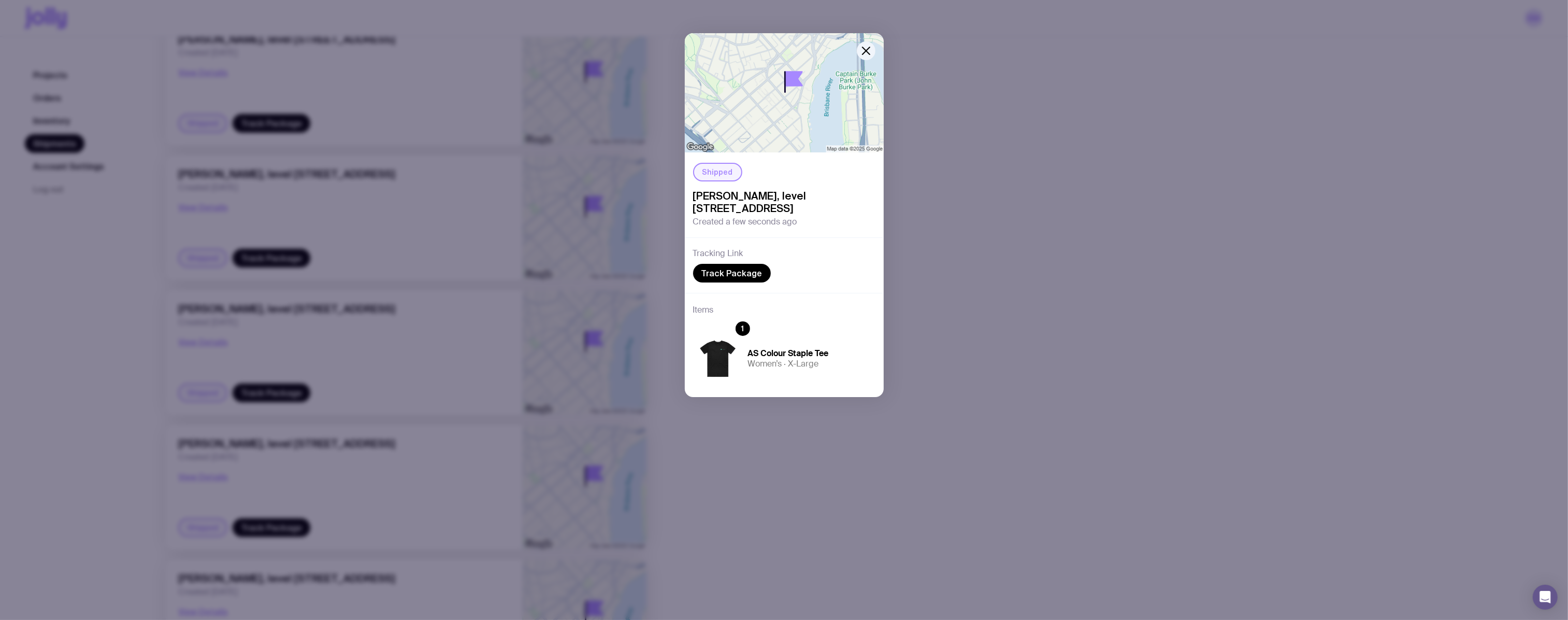
click at [363, 482] on div "Shipped [PERSON_NAME], level [STREET_ADDRESS] Created a few seconds ago Trackin…" at bounding box center [784, 310] width 1568 height 620
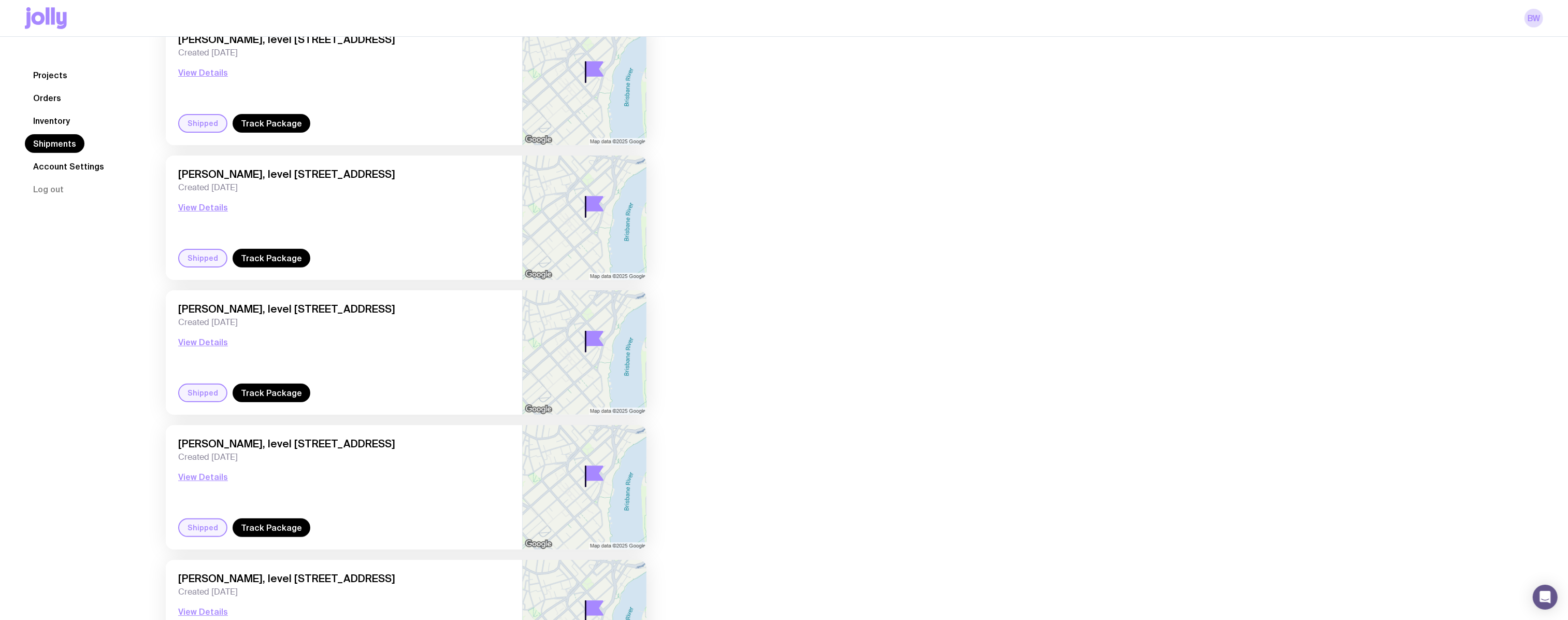
scroll to position [471, 0]
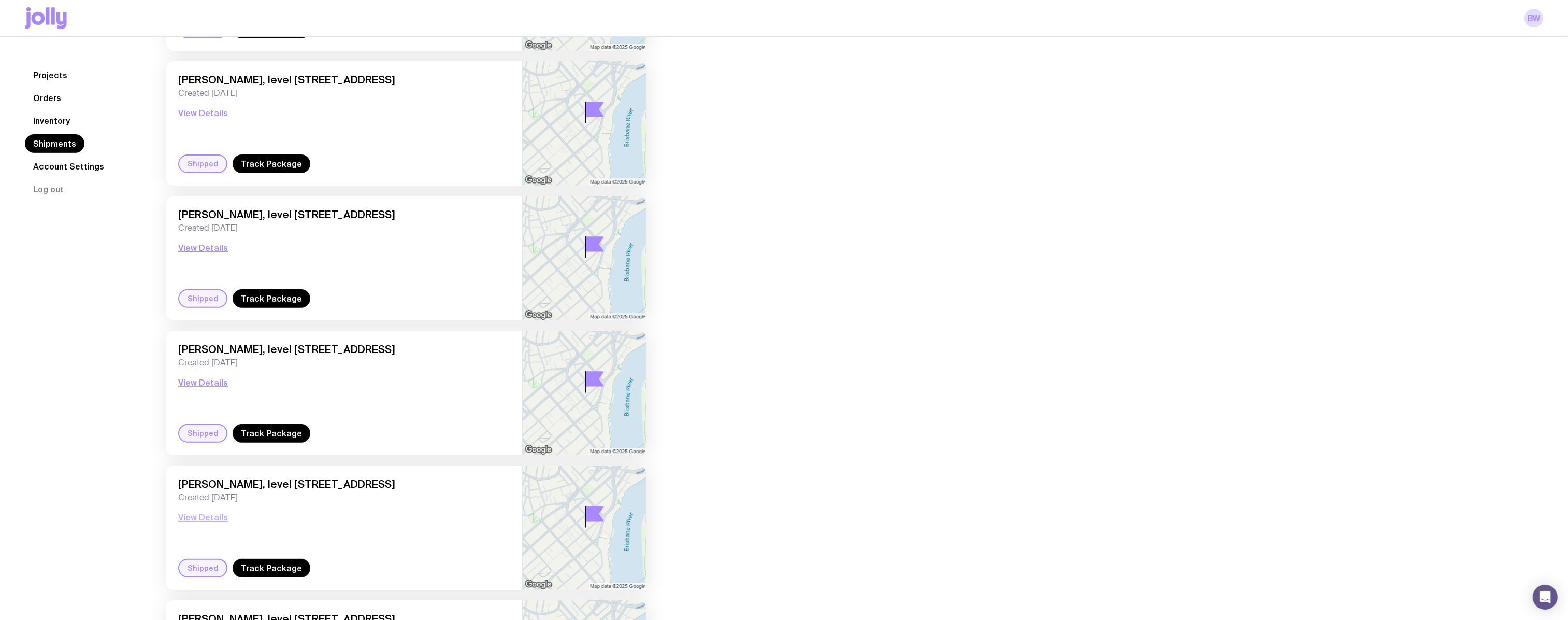
click at [213, 521] on button "View Details" at bounding box center [203, 517] width 50 height 13
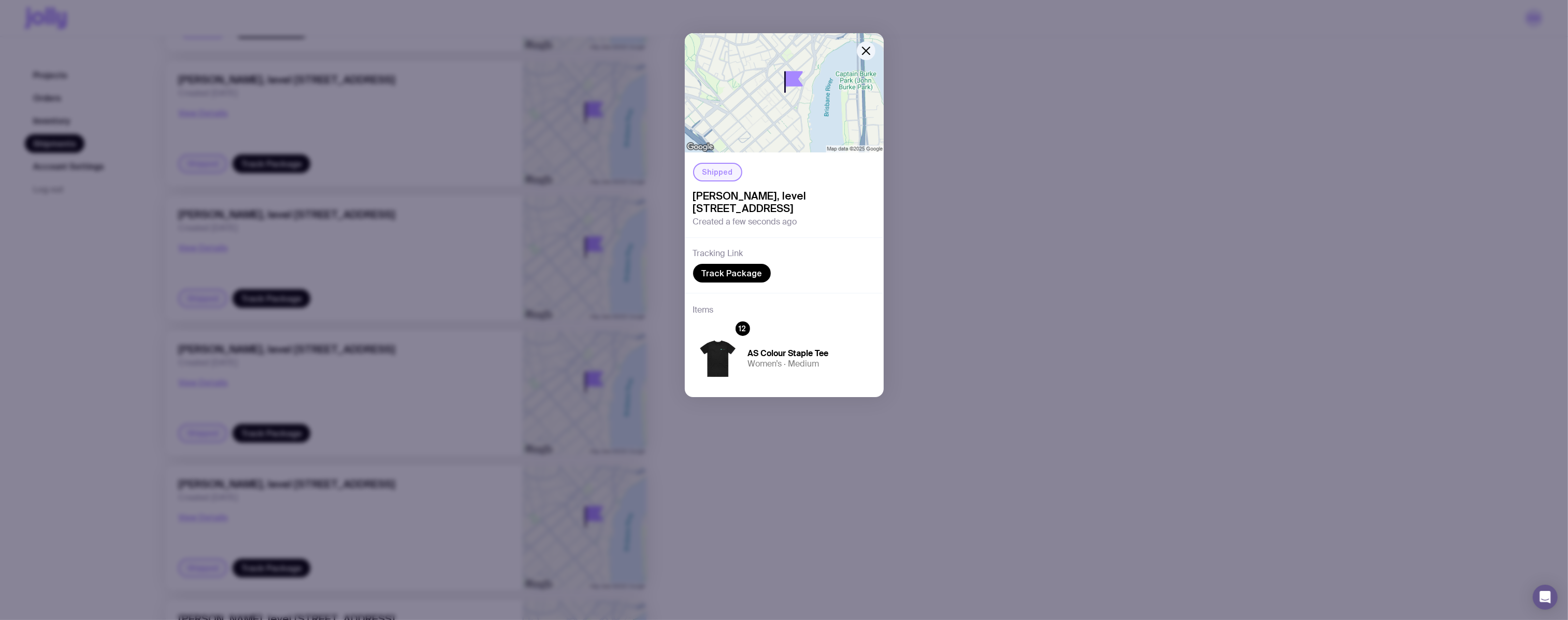
click at [428, 514] on div "Shipped [PERSON_NAME], level [STREET_ADDRESS] Created a few seconds ago Trackin…" at bounding box center [784, 310] width 1568 height 620
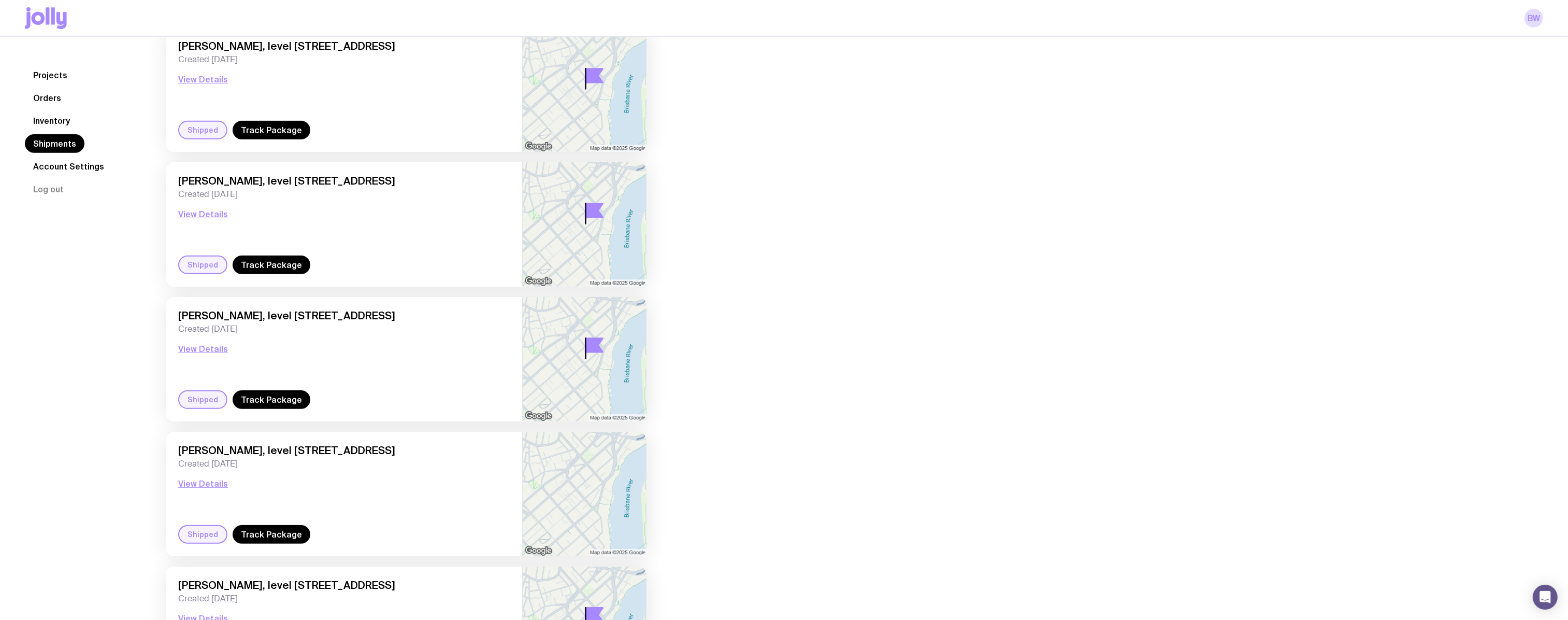
scroll to position [659, 0]
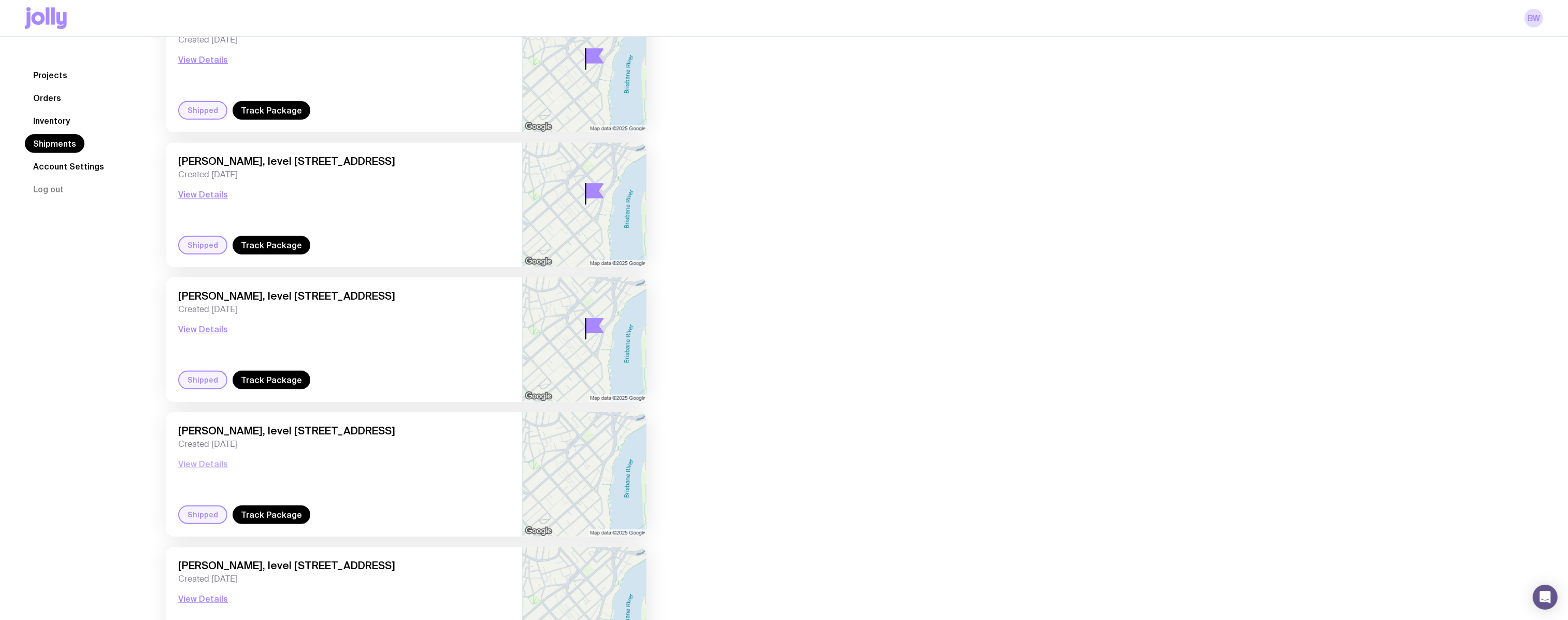
click at [213, 466] on button "View Details" at bounding box center [203, 464] width 50 height 13
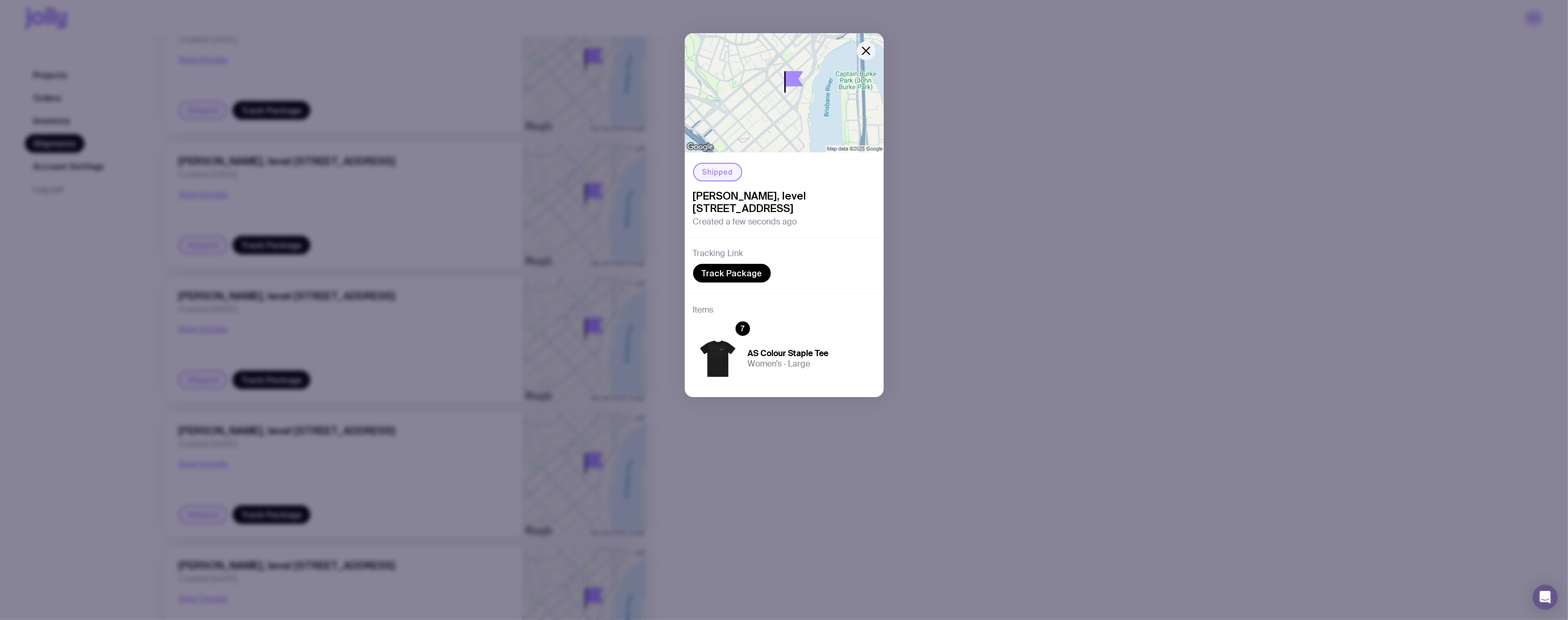
drag, startPoint x: 328, startPoint y: 475, endPoint x: 322, endPoint y: 479, distance: 7.2
click at [328, 475] on div "Shipped [PERSON_NAME], level [STREET_ADDRESS] Created a few seconds ago Trackin…" at bounding box center [784, 310] width 1568 height 620
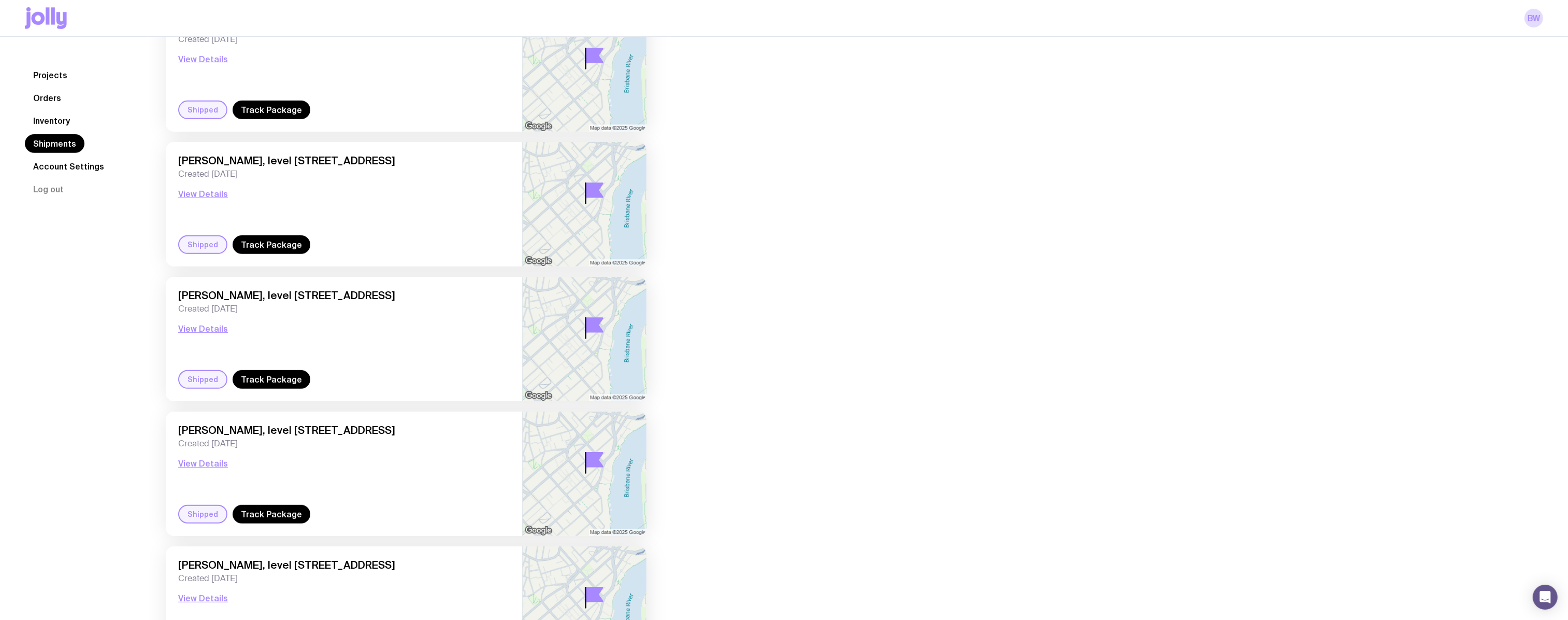
scroll to position [754, 0]
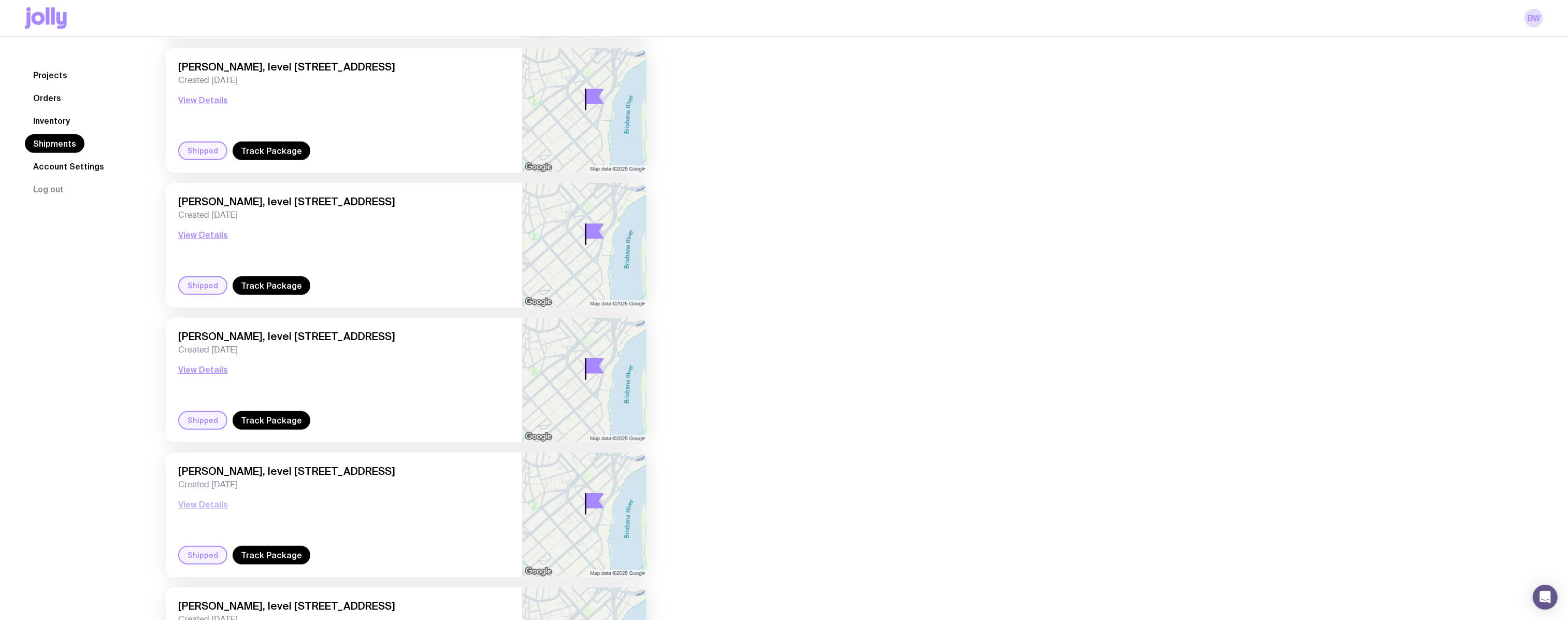
click at [205, 501] on button "View Details" at bounding box center [203, 504] width 50 height 13
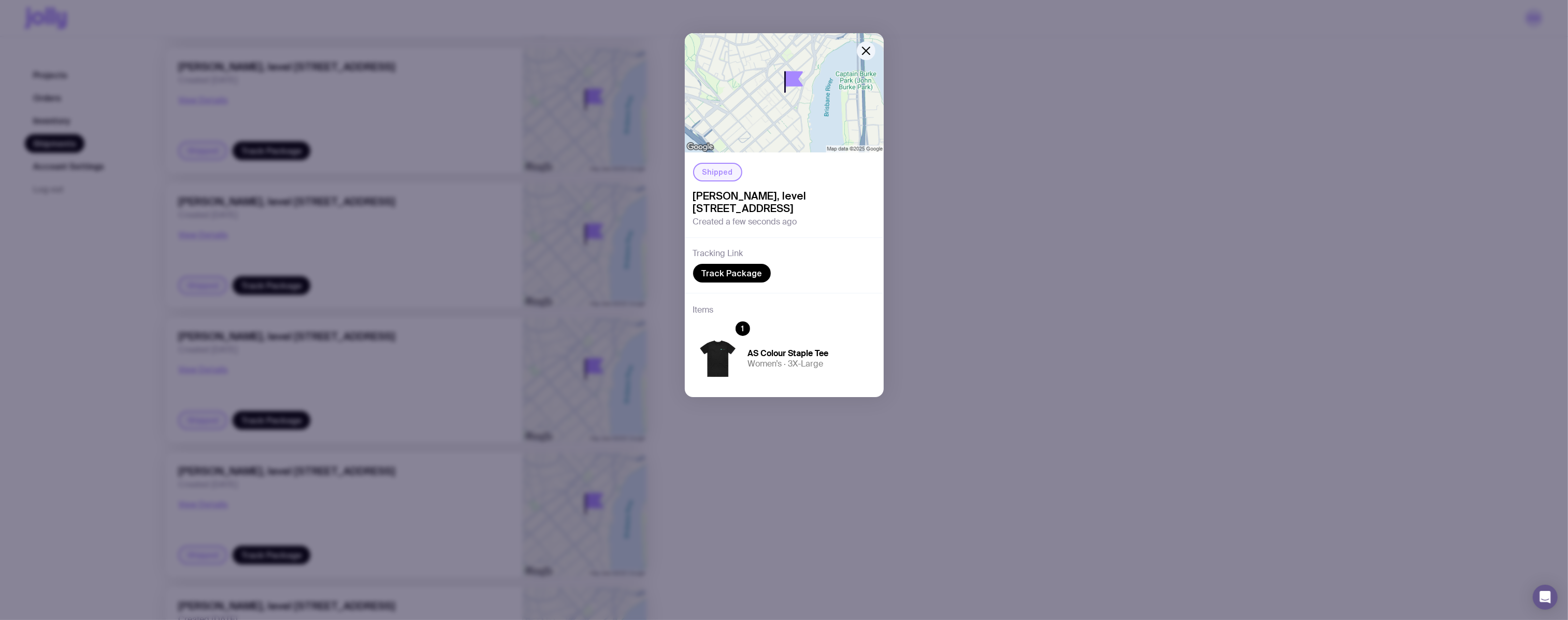
click at [369, 524] on div "Shipped [PERSON_NAME], level [STREET_ADDRESS] Created a few seconds ago Trackin…" at bounding box center [784, 310] width 1568 height 620
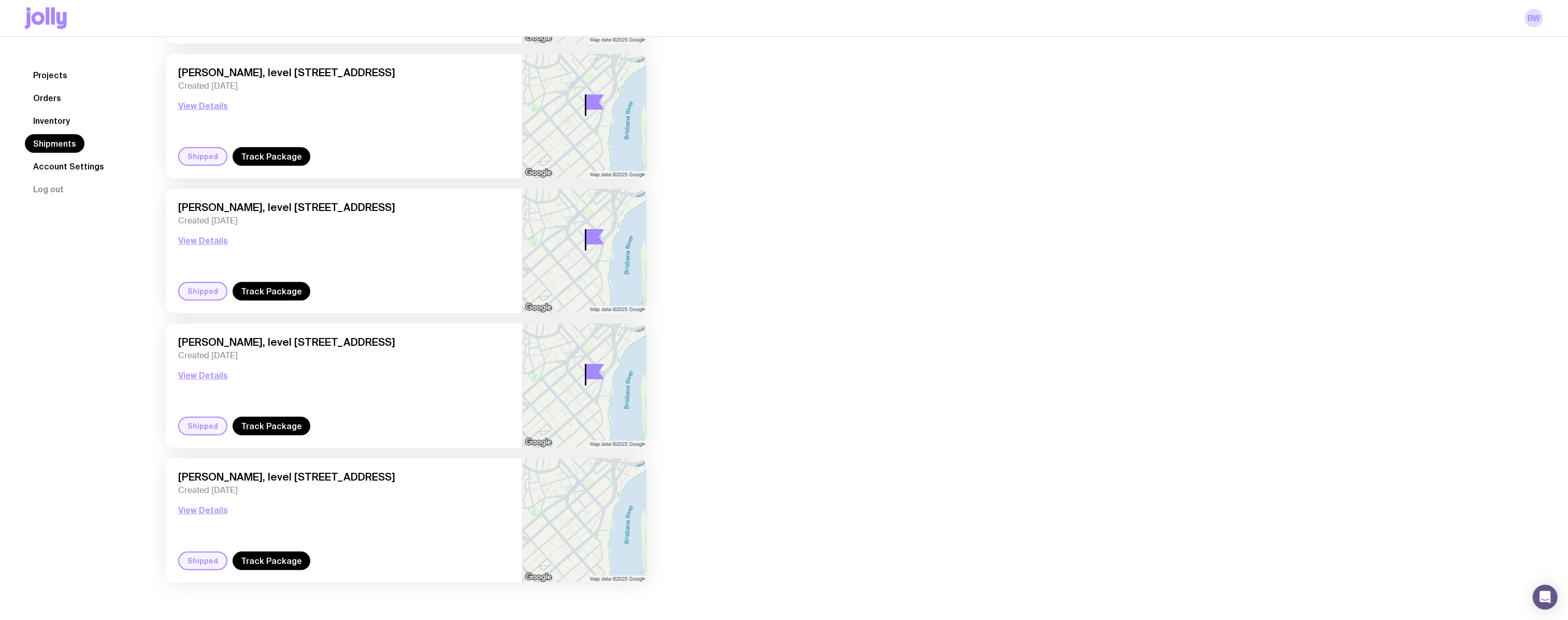
scroll to position [884, 0]
click at [214, 509] on button "View Details" at bounding box center [203, 508] width 50 height 13
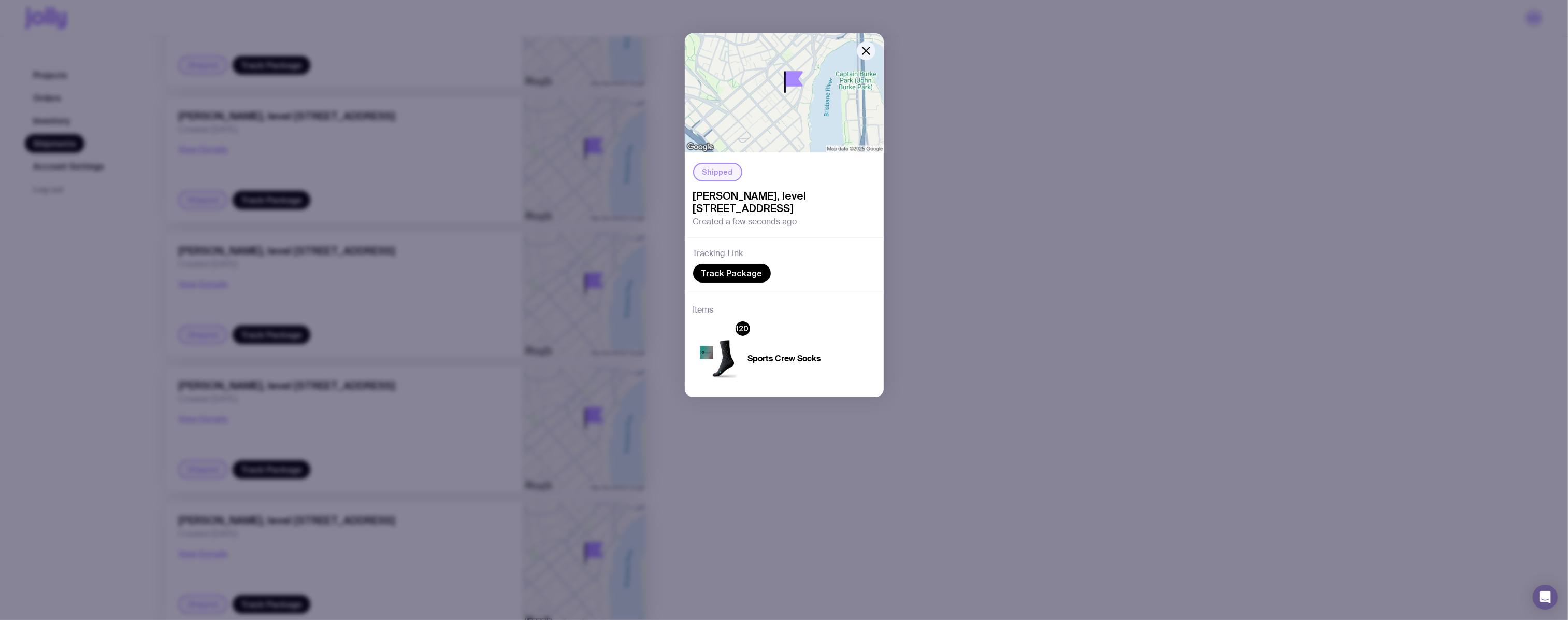
scroll to position [696, 0]
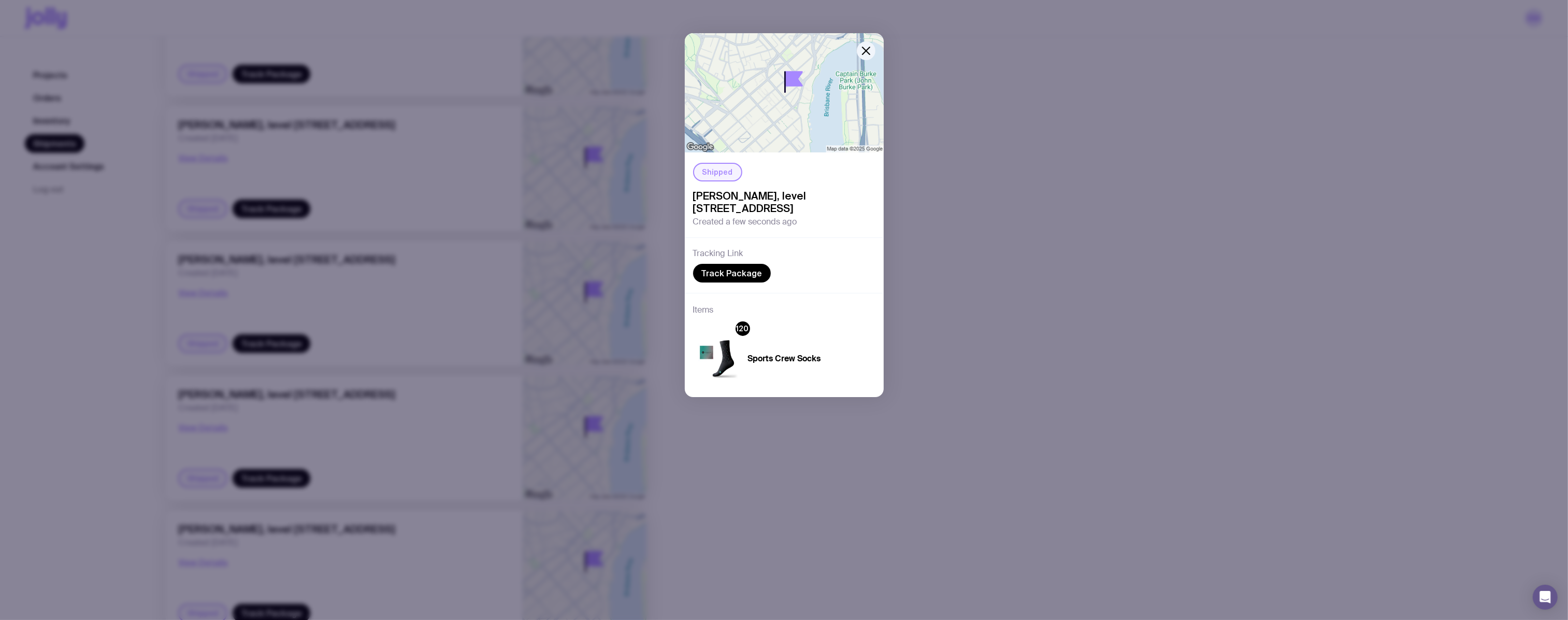
click at [376, 454] on div "Shipped [PERSON_NAME], level [STREET_ADDRESS] Created a few seconds ago Trackin…" at bounding box center [784, 310] width 1568 height 620
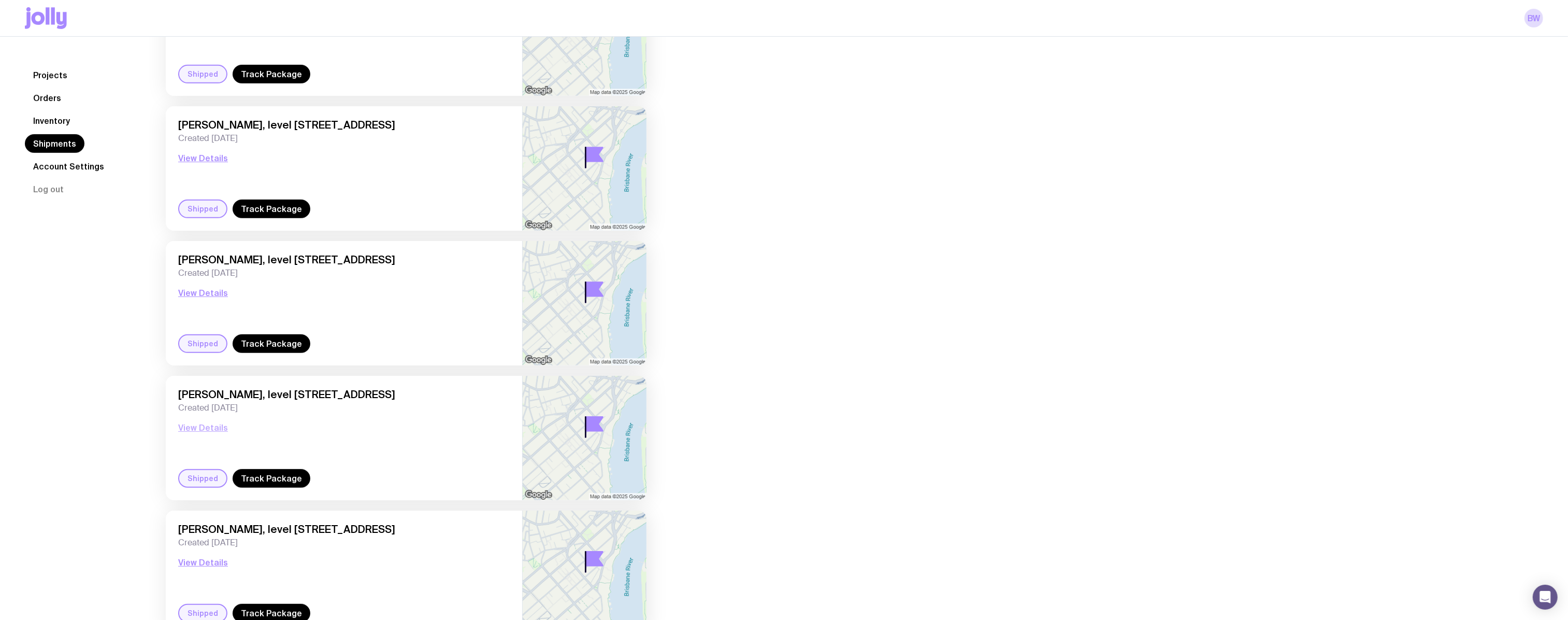
click at [204, 427] on button "View Details" at bounding box center [203, 427] width 50 height 13
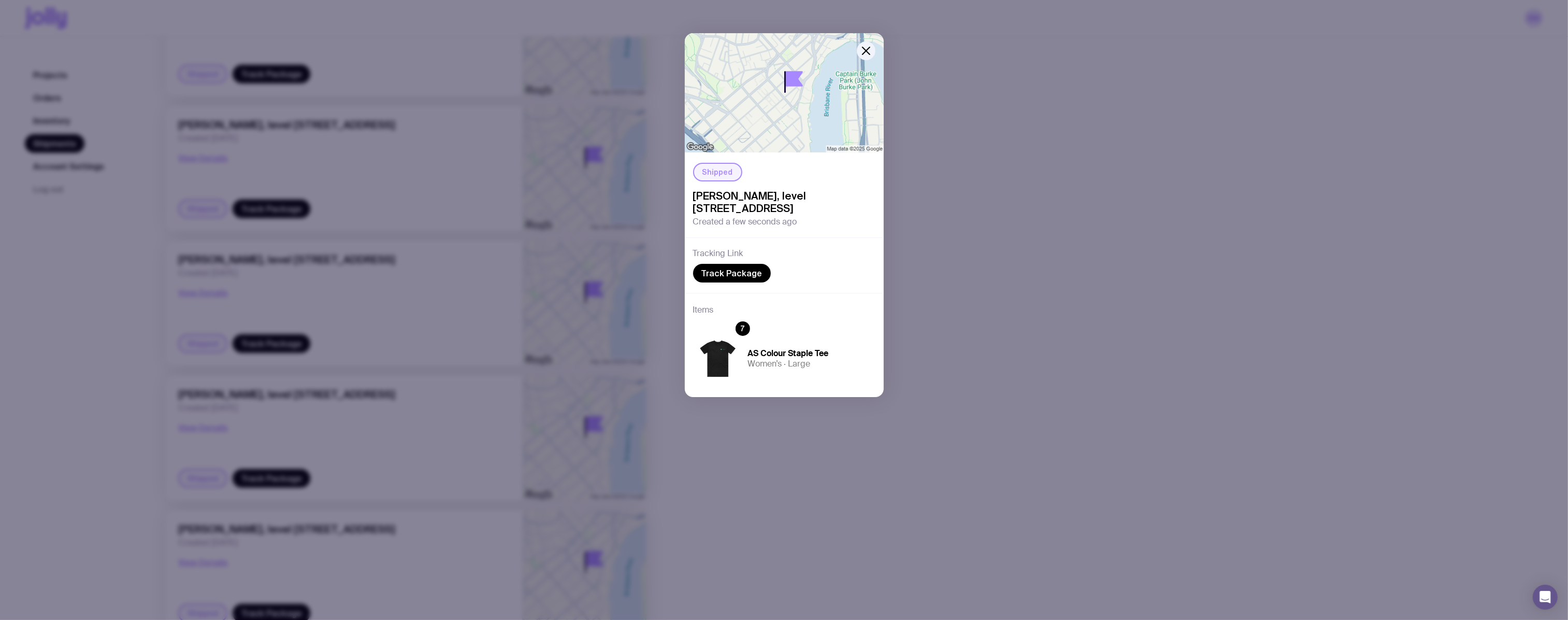
click at [1010, 268] on div "Shipped [PERSON_NAME], level [STREET_ADDRESS] Created a few seconds ago Trackin…" at bounding box center [784, 310] width 1568 height 620
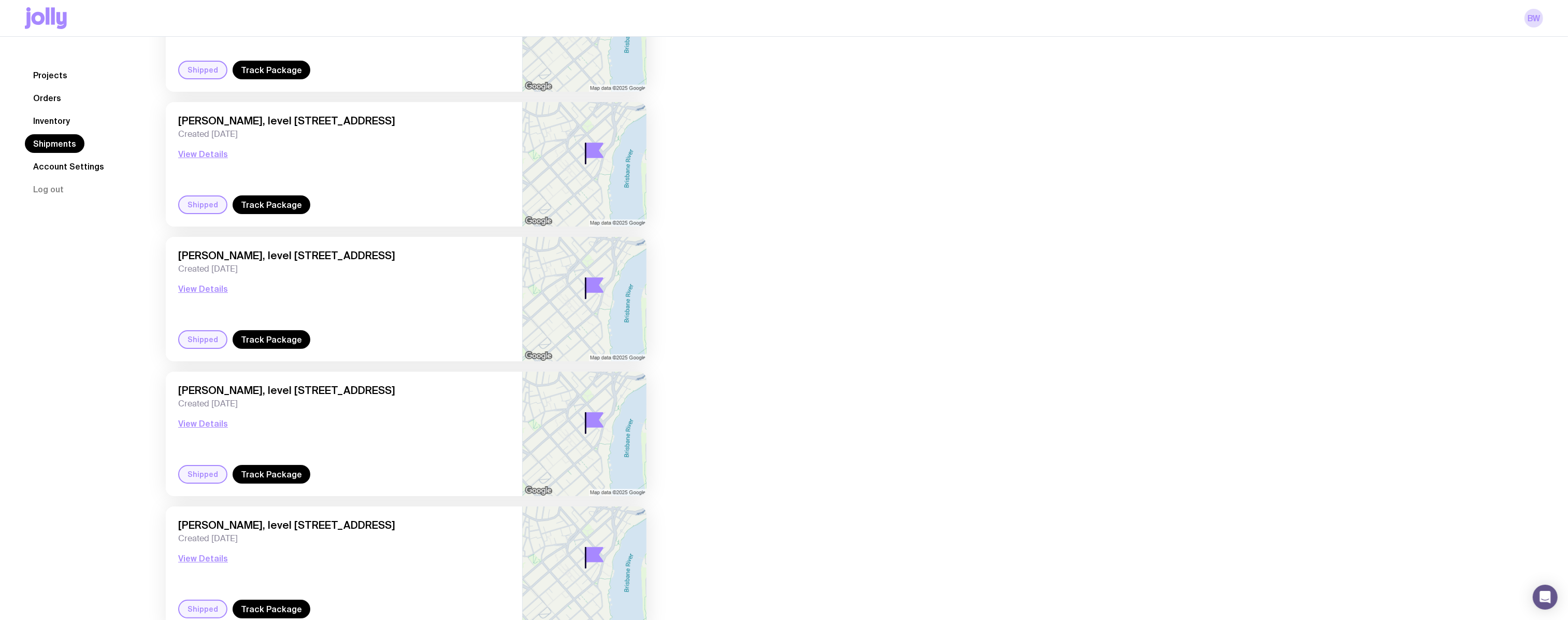
scroll to position [0, 0]
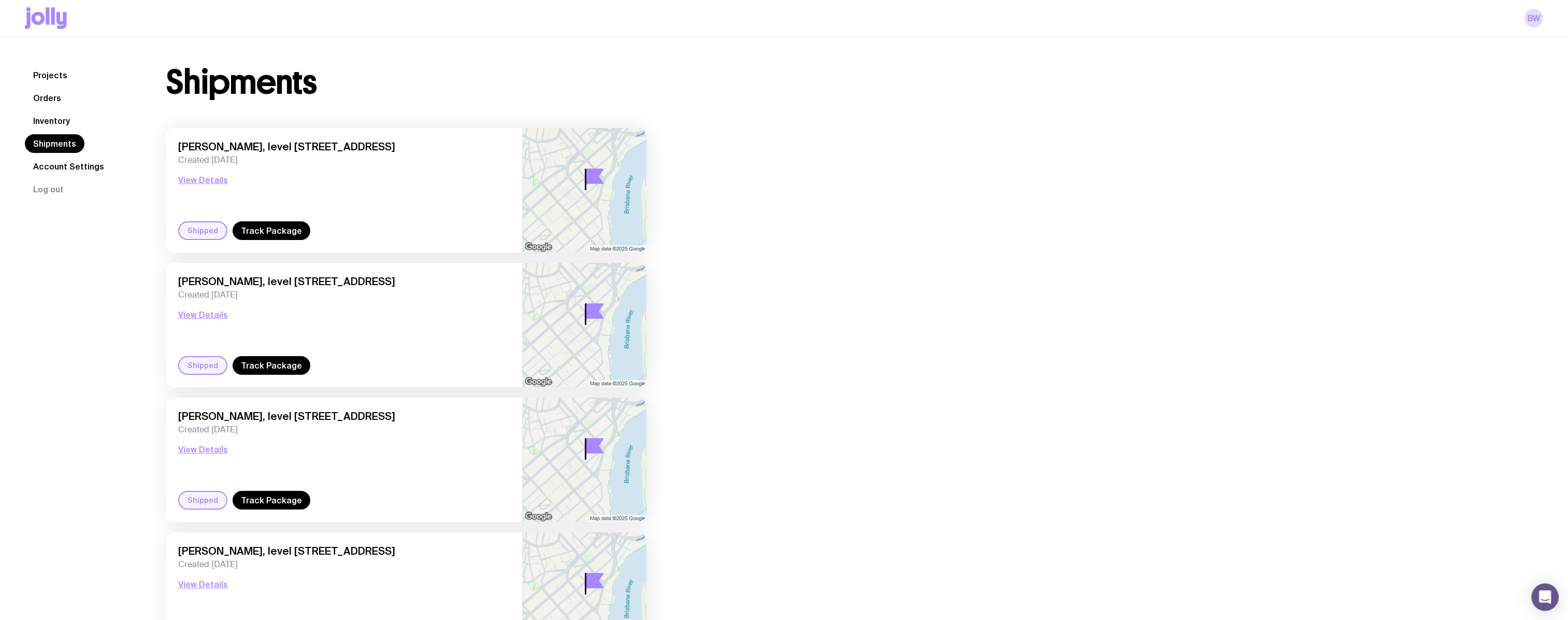
click at [1544, 602] on div "Open Intercom Messenger" at bounding box center [1545, 597] width 27 height 27
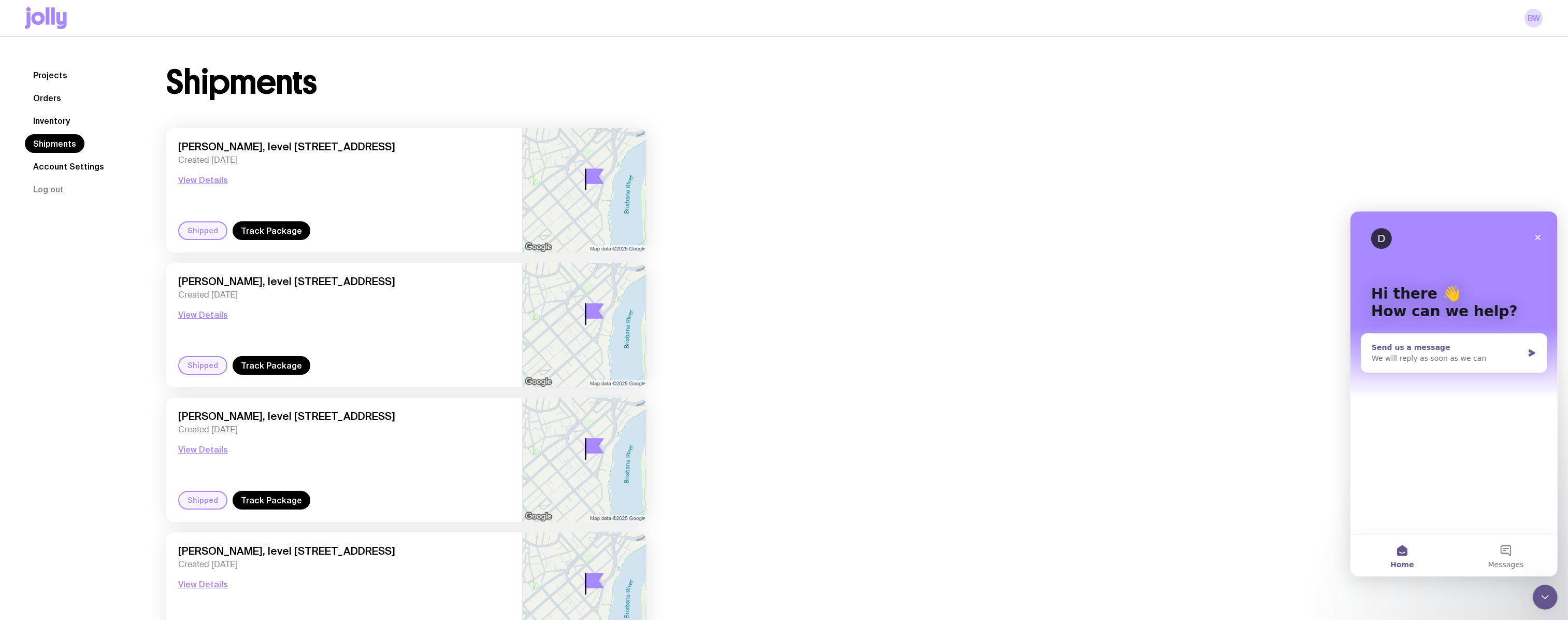
click at [1470, 370] on div "Send us a message We will reply as soon as we can" at bounding box center [1453, 353] width 185 height 38
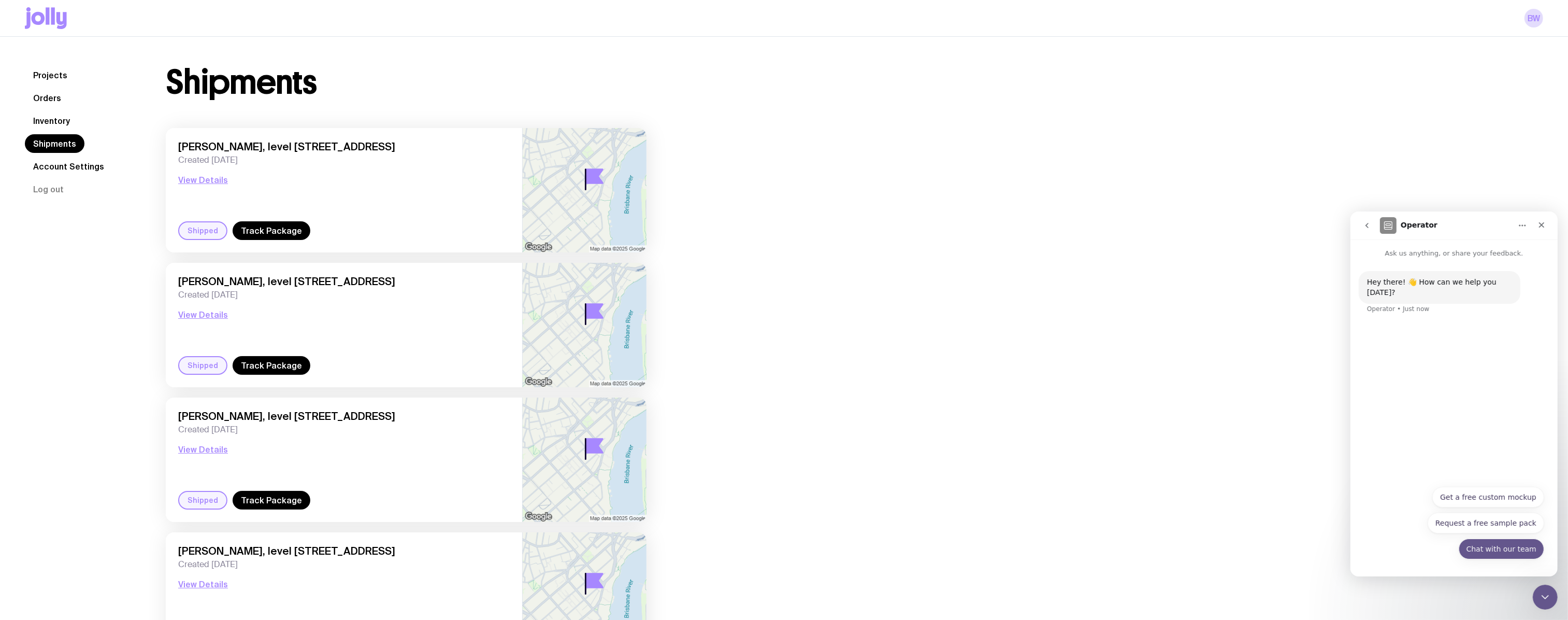
click at [1497, 549] on button "Chat with our team" at bounding box center [1501, 549] width 85 height 21
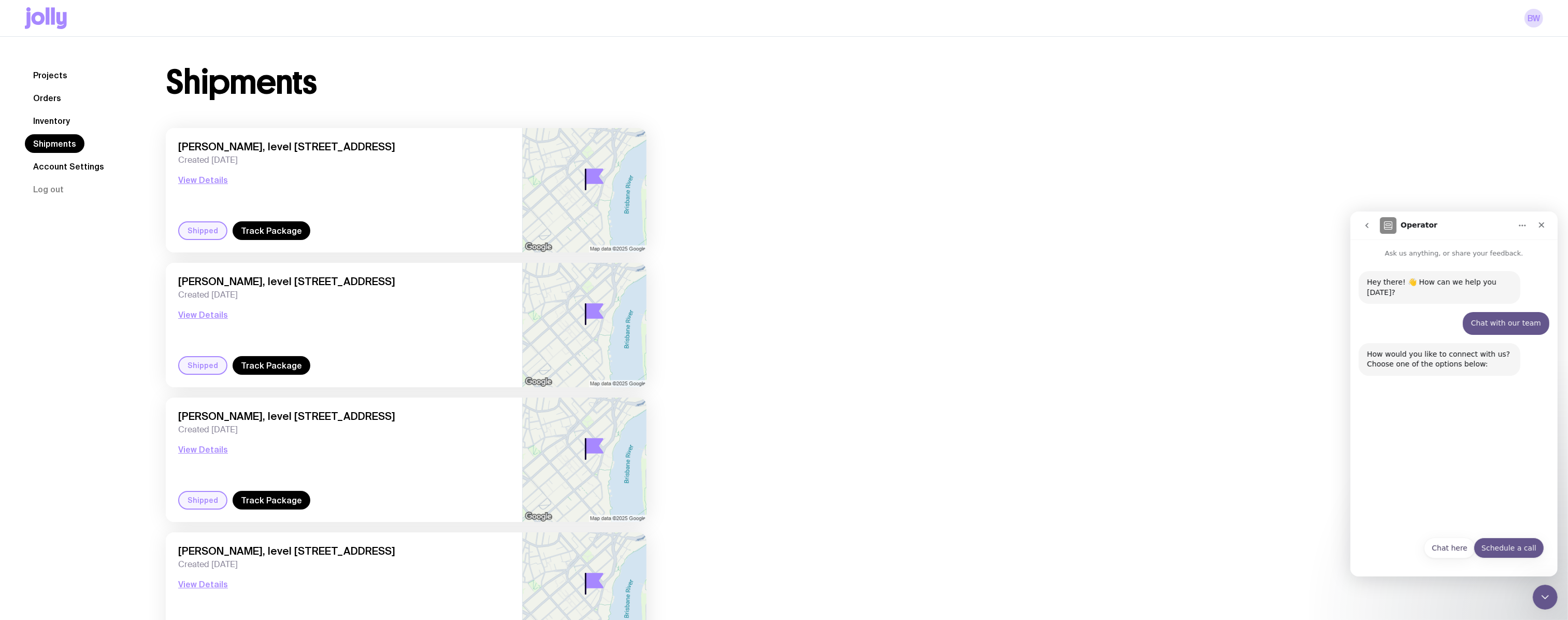
click at [1513, 549] on button "Schedule a call" at bounding box center [1508, 547] width 71 height 21
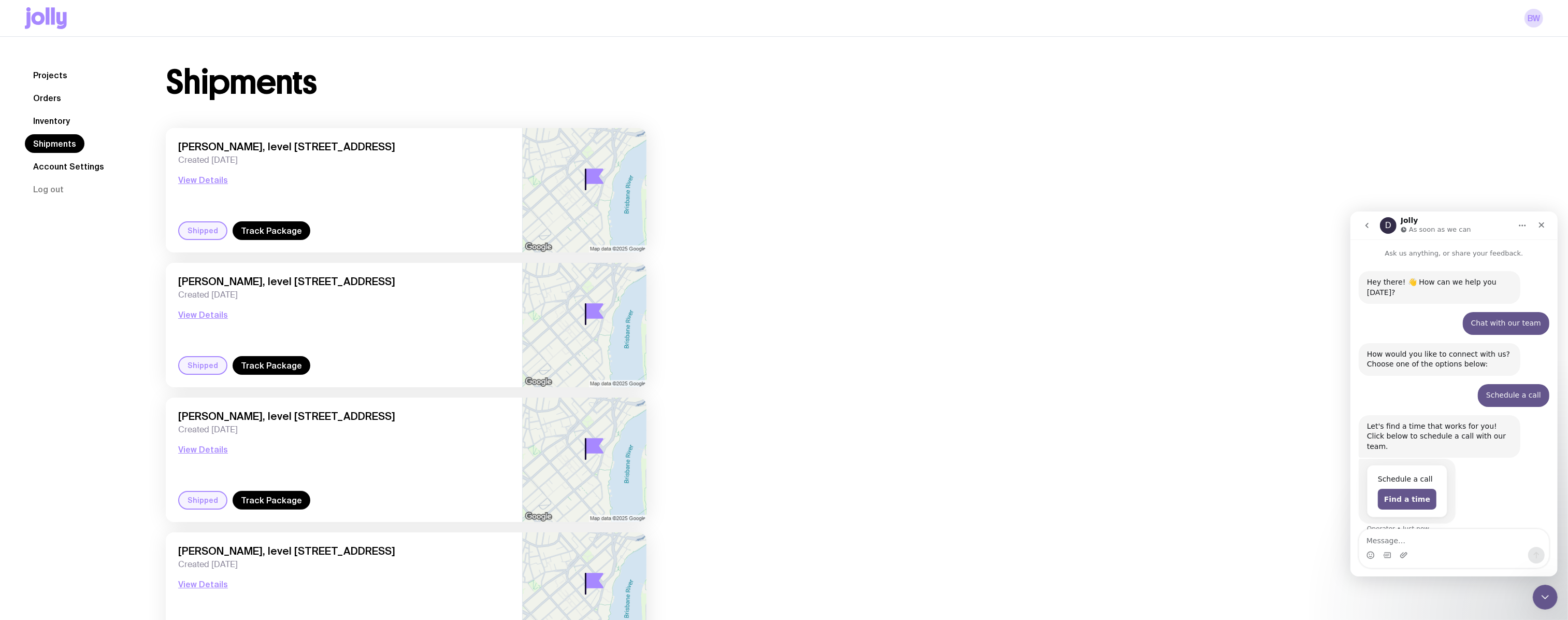
scroll to position [25, 0]
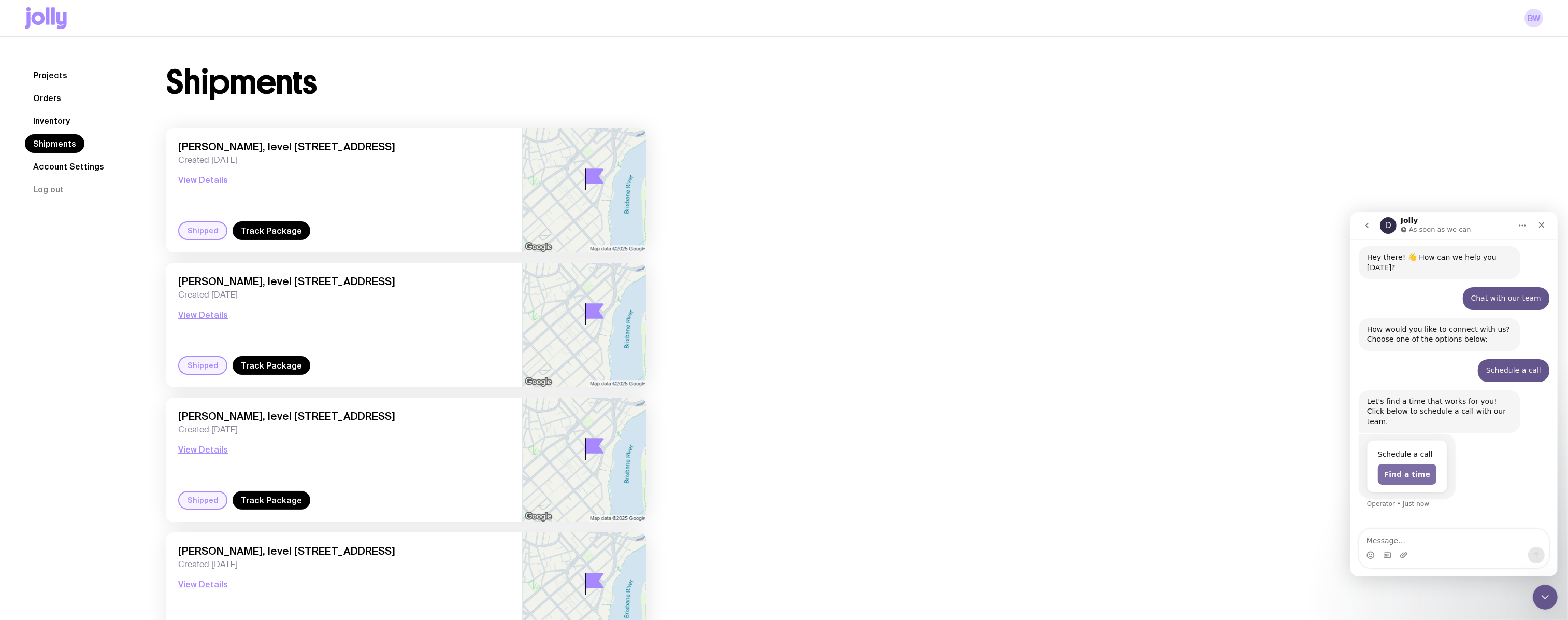
click at [1406, 463] on button "Find a time" at bounding box center [1407, 473] width 59 height 21
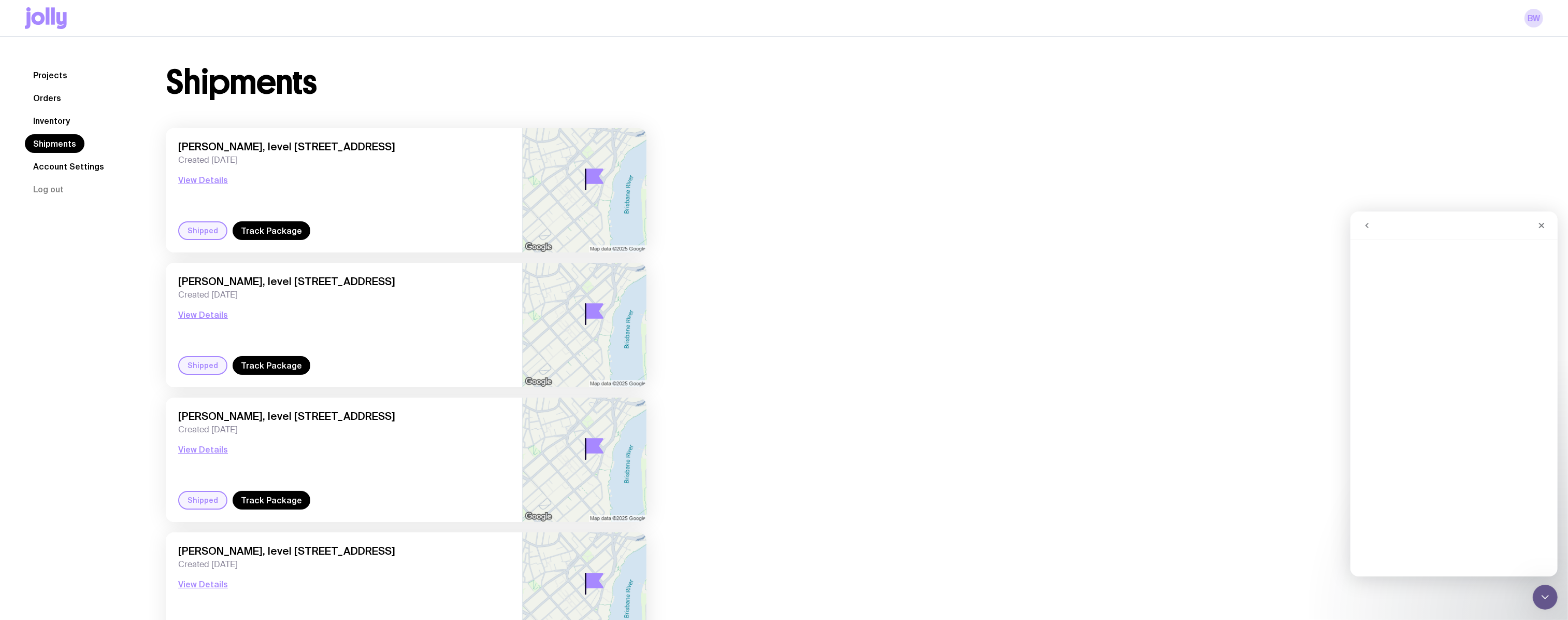
scroll to position [0, 0]
